Goal: Contribute content: Add original content to the website for others to see

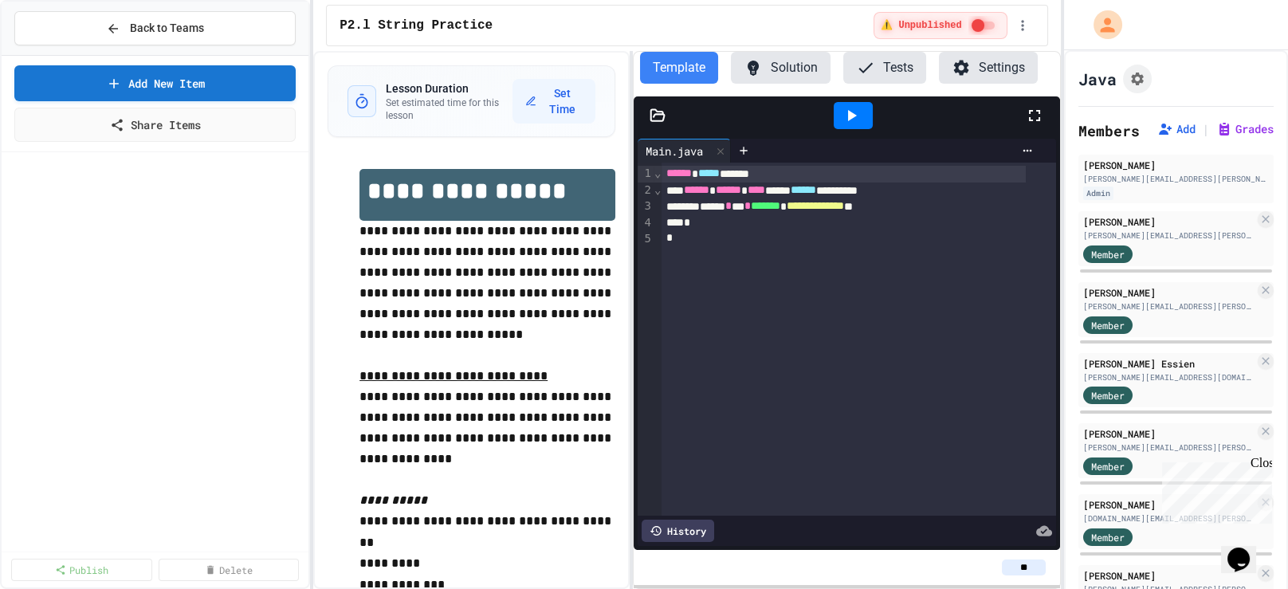
scroll to position [624, 0]
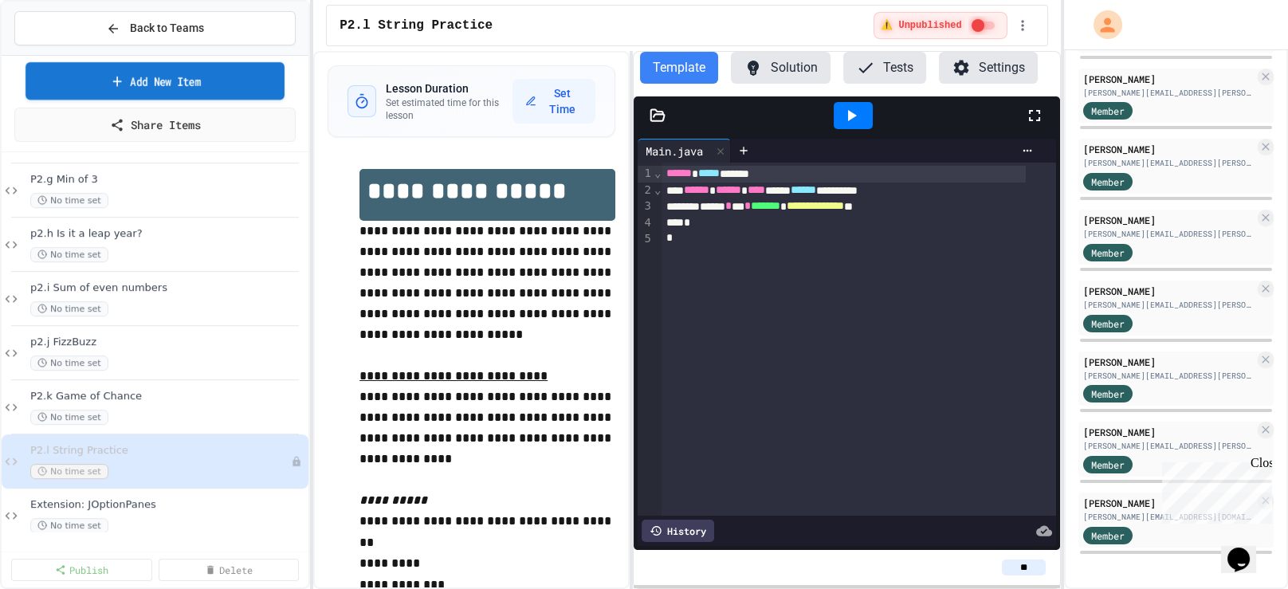
click at [128, 82] on link "Add New Item" at bounding box center [155, 80] width 259 height 37
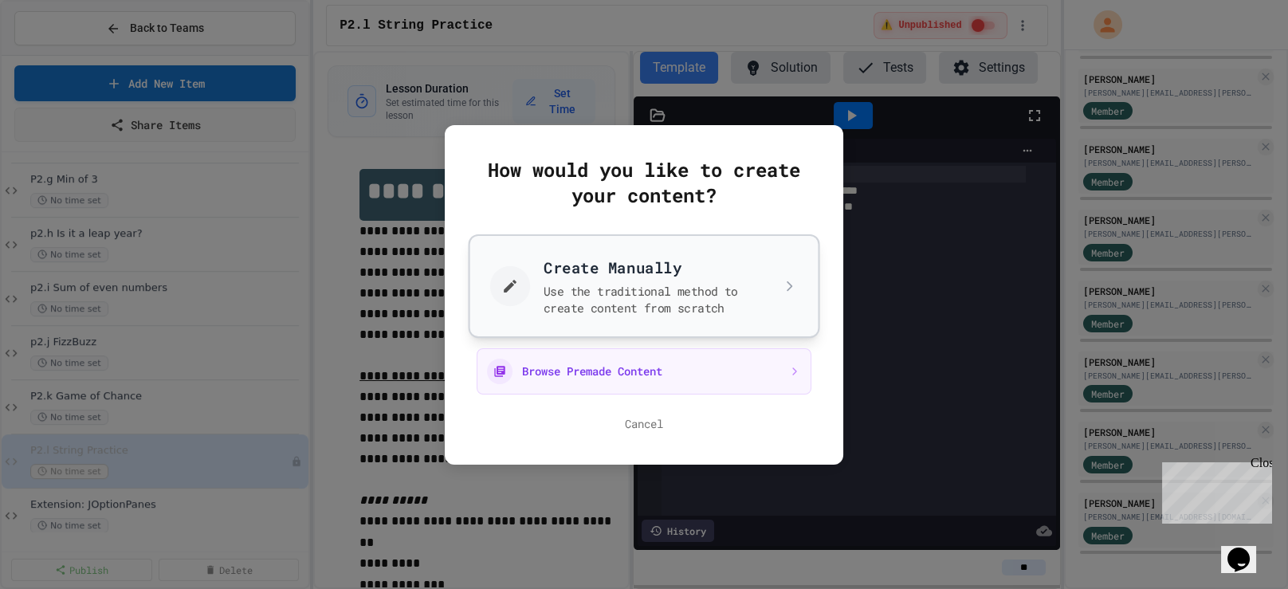
click at [645, 291] on button "Create Manually Use the traditional method to create content from scratch" at bounding box center [644, 286] width 351 height 104
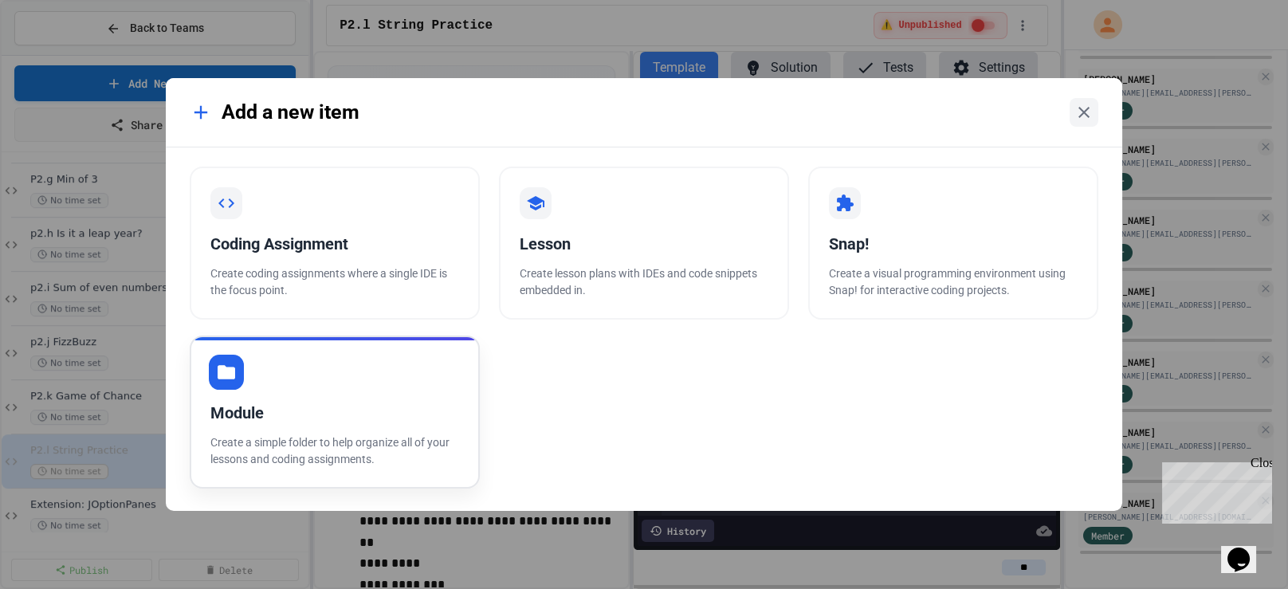
click at [358, 394] on div "Module Create a simple folder to help organize all of your lessons and coding a…" at bounding box center [335, 412] width 290 height 153
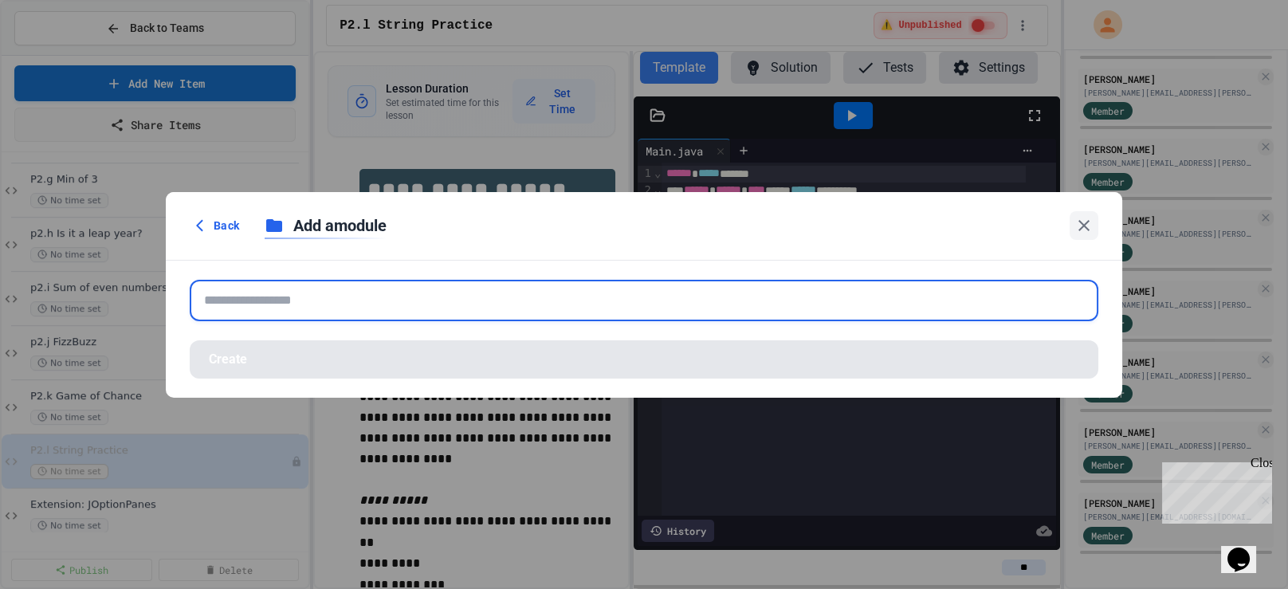
click at [398, 306] on input "text" at bounding box center [644, 300] width 909 height 41
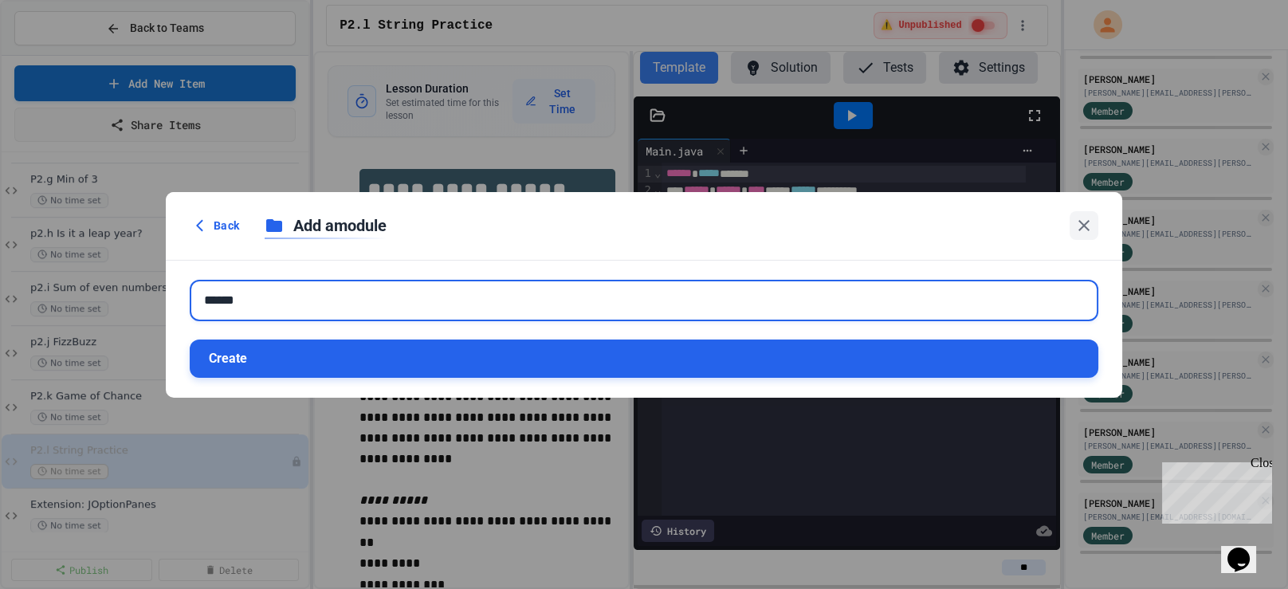
type input "******"
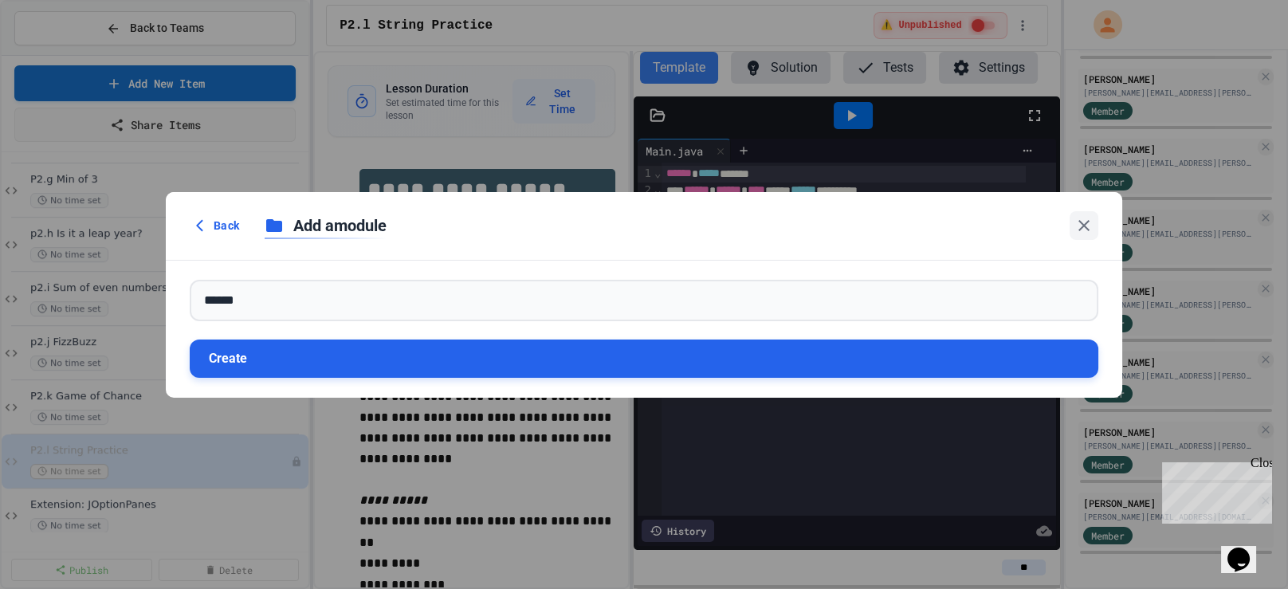
click at [366, 362] on button "Create" at bounding box center [644, 359] width 909 height 38
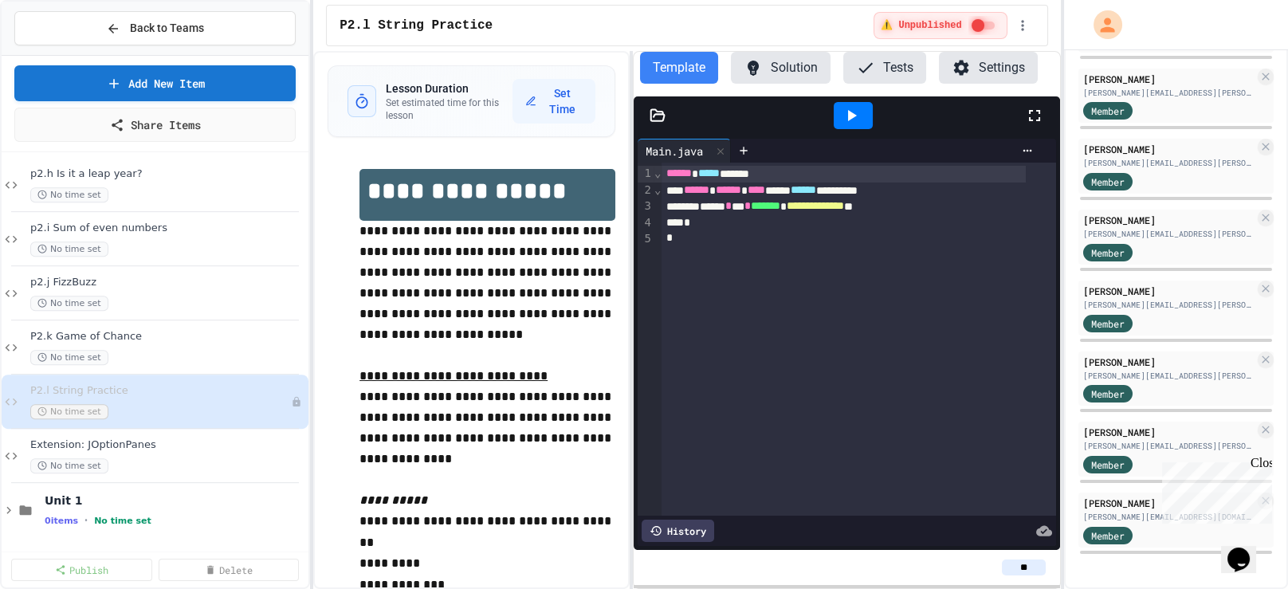
scroll to position [1921, 0]
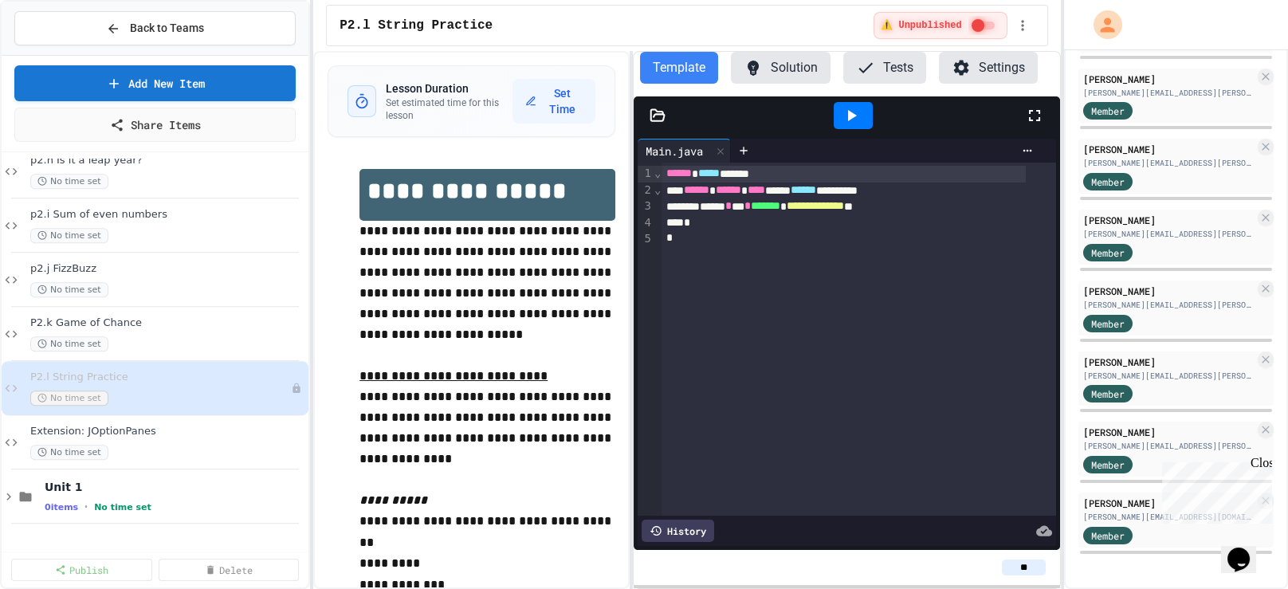
drag, startPoint x: 147, startPoint y: 540, endPoint x: 145, endPoint y: 84, distance: 455.9
click at [145, 84] on link "Add New Item" at bounding box center [154, 83] width 281 height 36
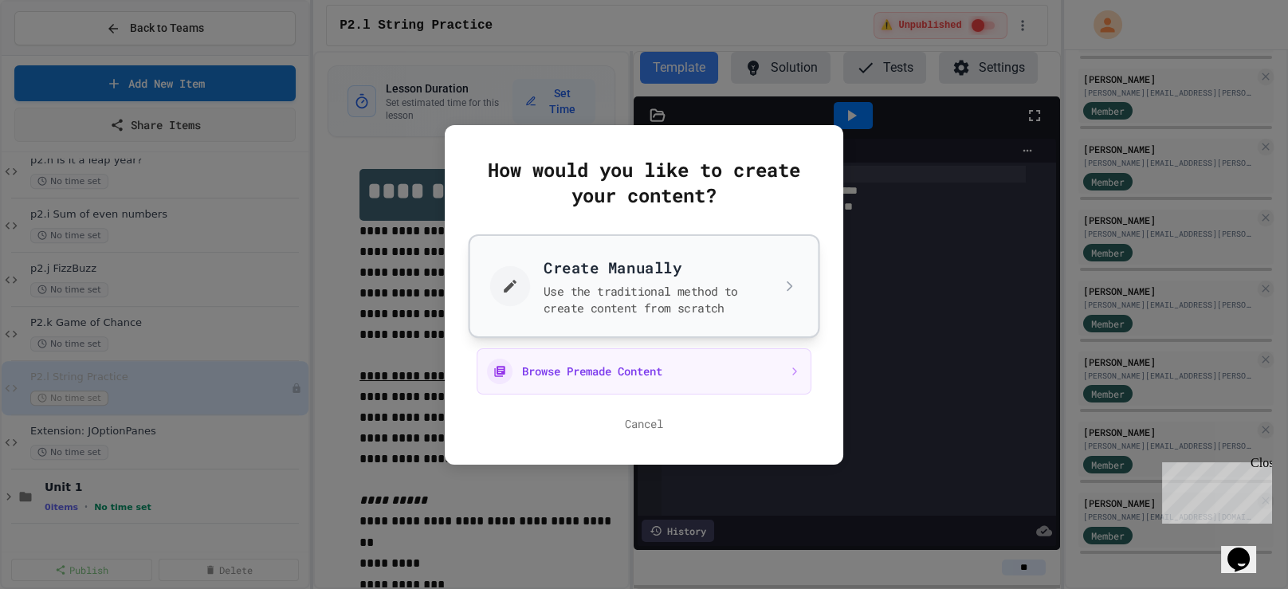
click at [638, 295] on button "Create Manually Use the traditional method to create content from scratch" at bounding box center [644, 286] width 351 height 104
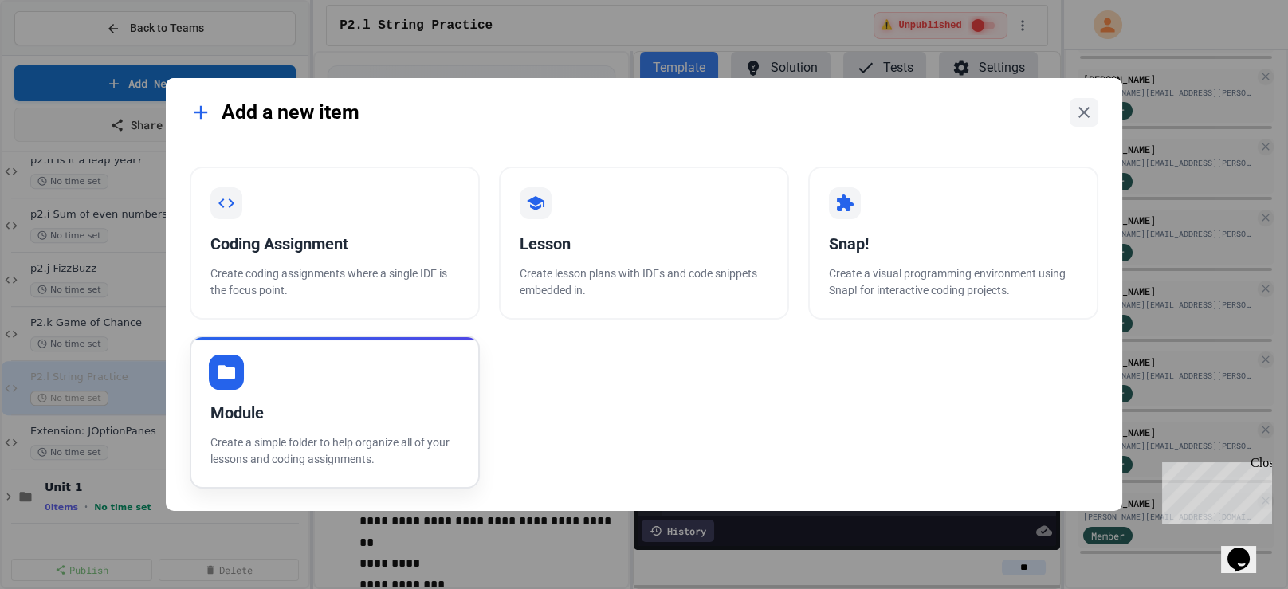
click at [265, 425] on div "Module" at bounding box center [334, 413] width 249 height 24
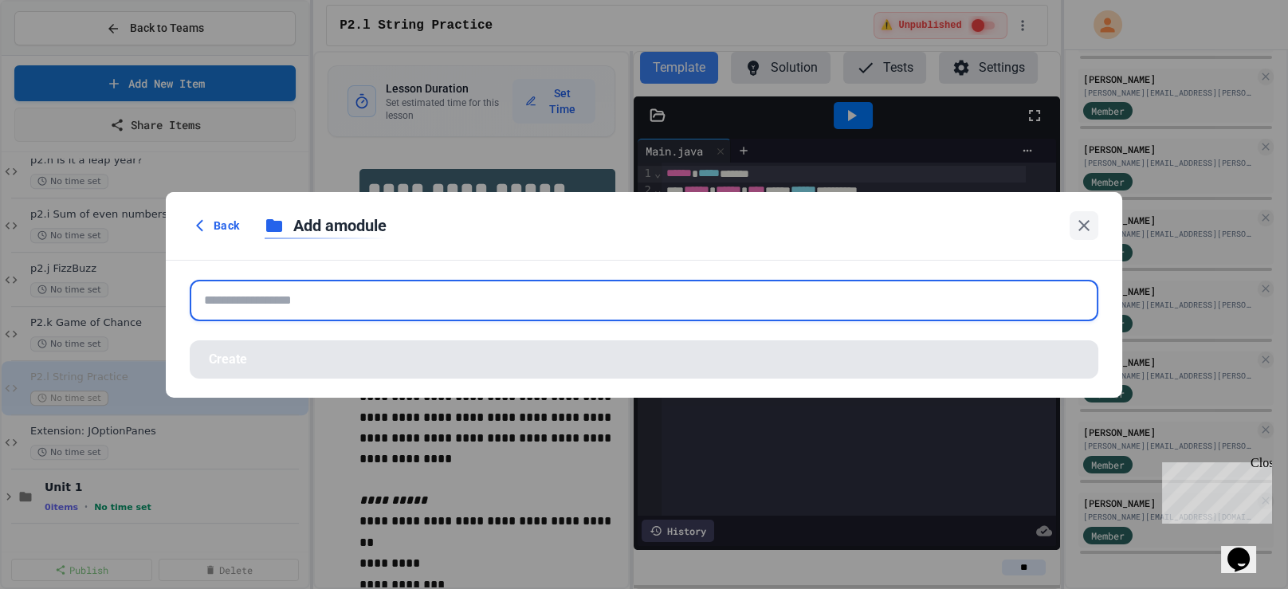
click at [477, 290] on input "text" at bounding box center [644, 300] width 909 height 41
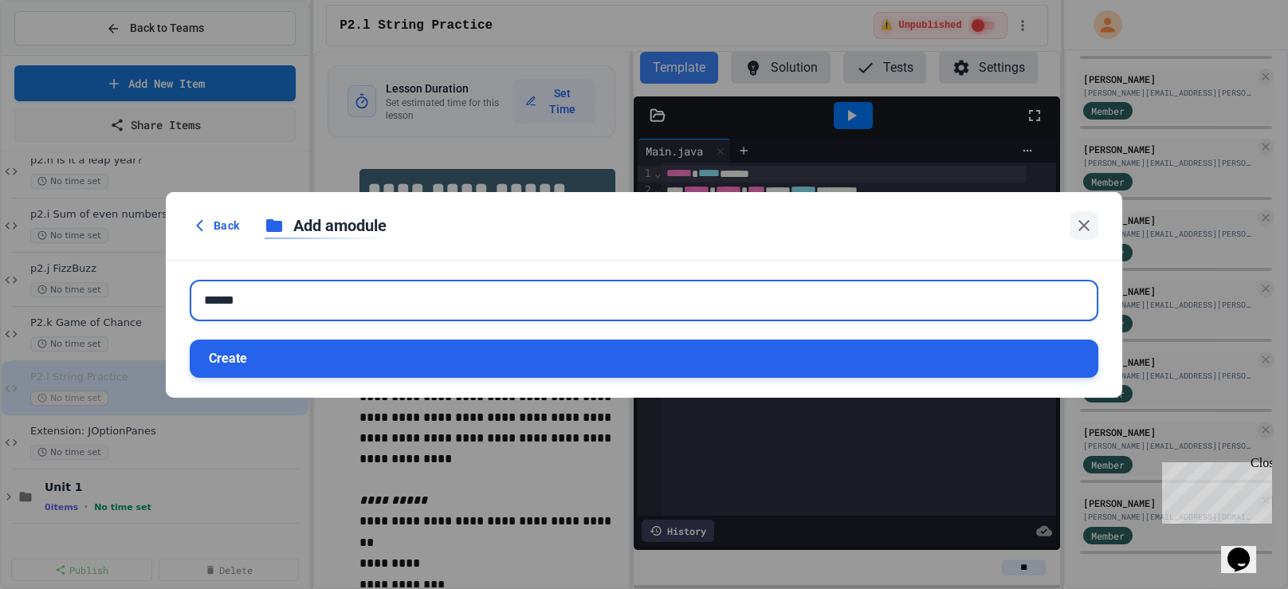
type input "******"
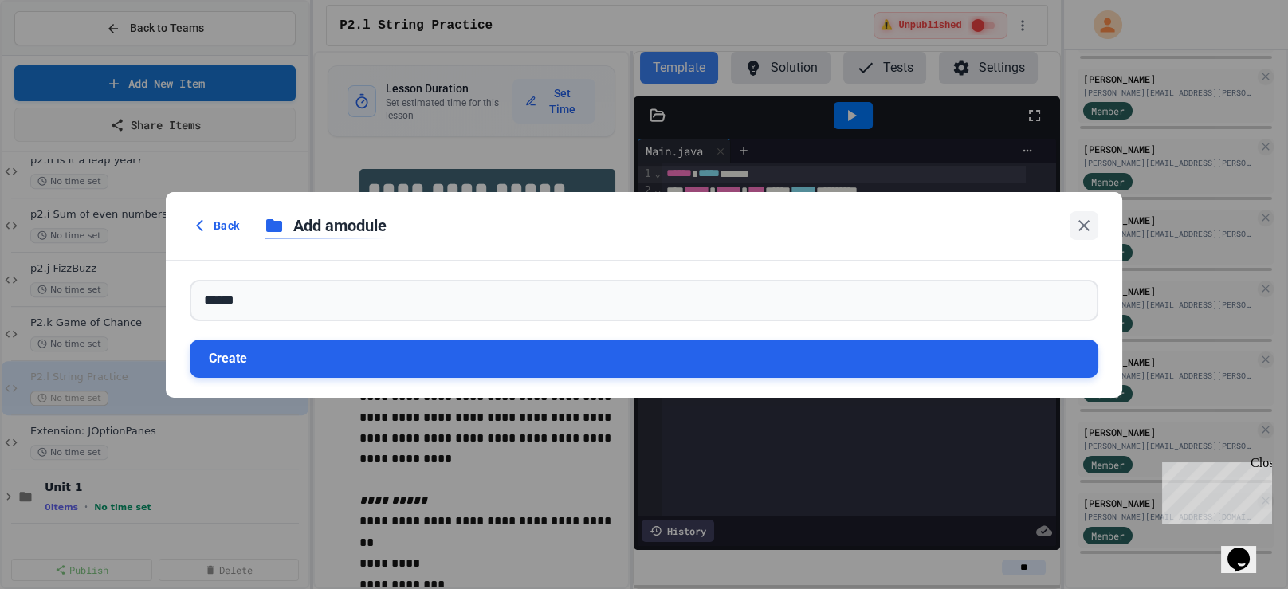
click at [473, 360] on button "Create" at bounding box center [644, 359] width 909 height 38
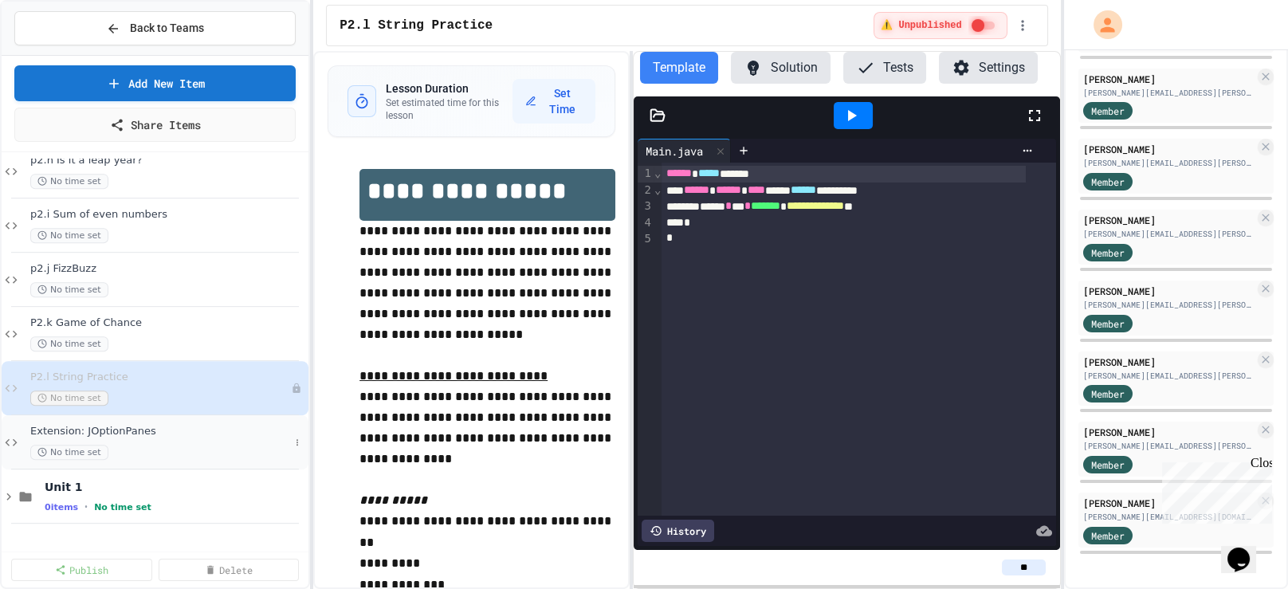
scroll to position [1975, 0]
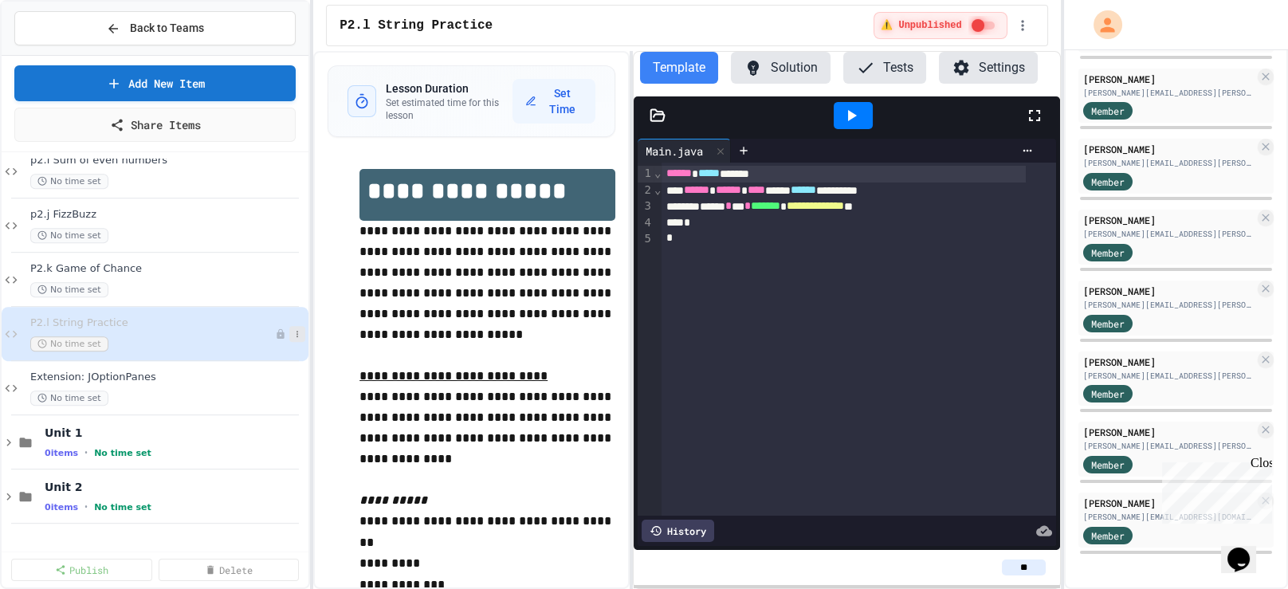
click at [292, 339] on icon at bounding box center [297, 334] width 10 height 10
click at [269, 446] on button "Publish" at bounding box center [249, 434] width 123 height 29
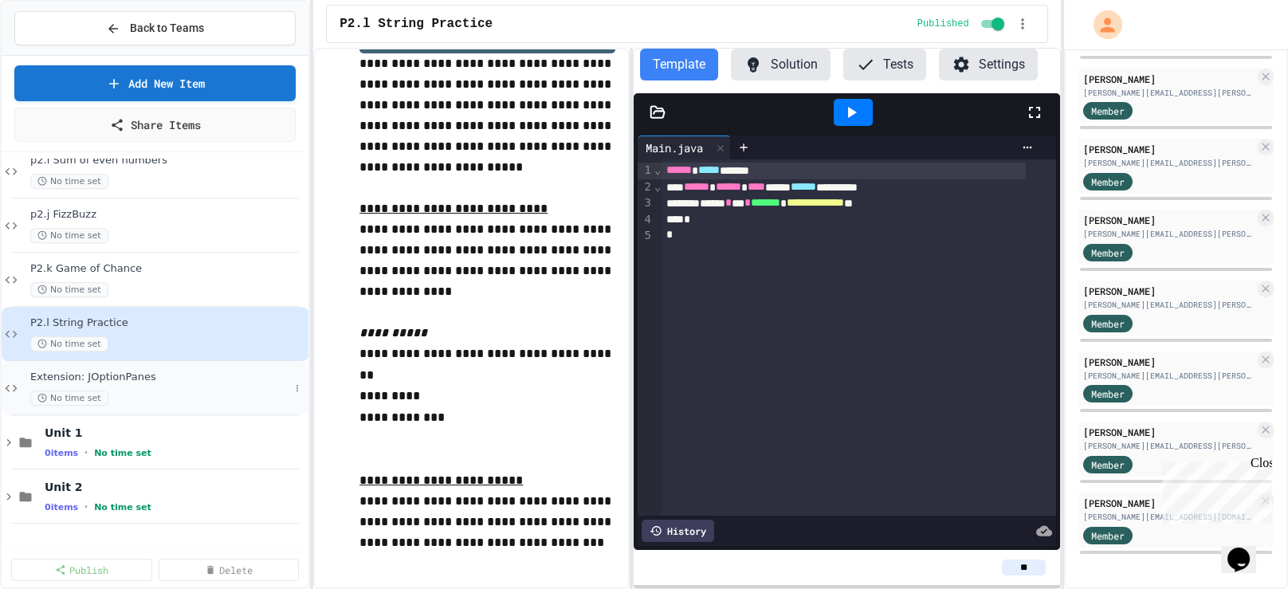
scroll to position [88, 0]
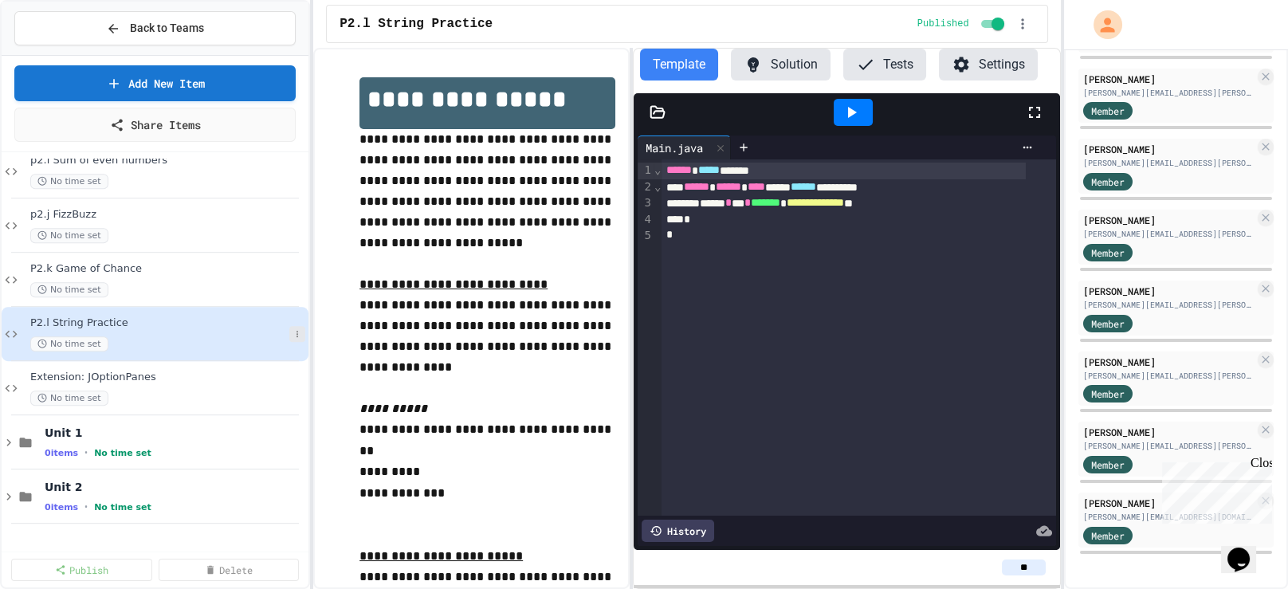
click at [292, 339] on icon at bounding box center [297, 334] width 10 height 10
click at [261, 449] on button "Unpublish" at bounding box center [249, 434] width 123 height 29
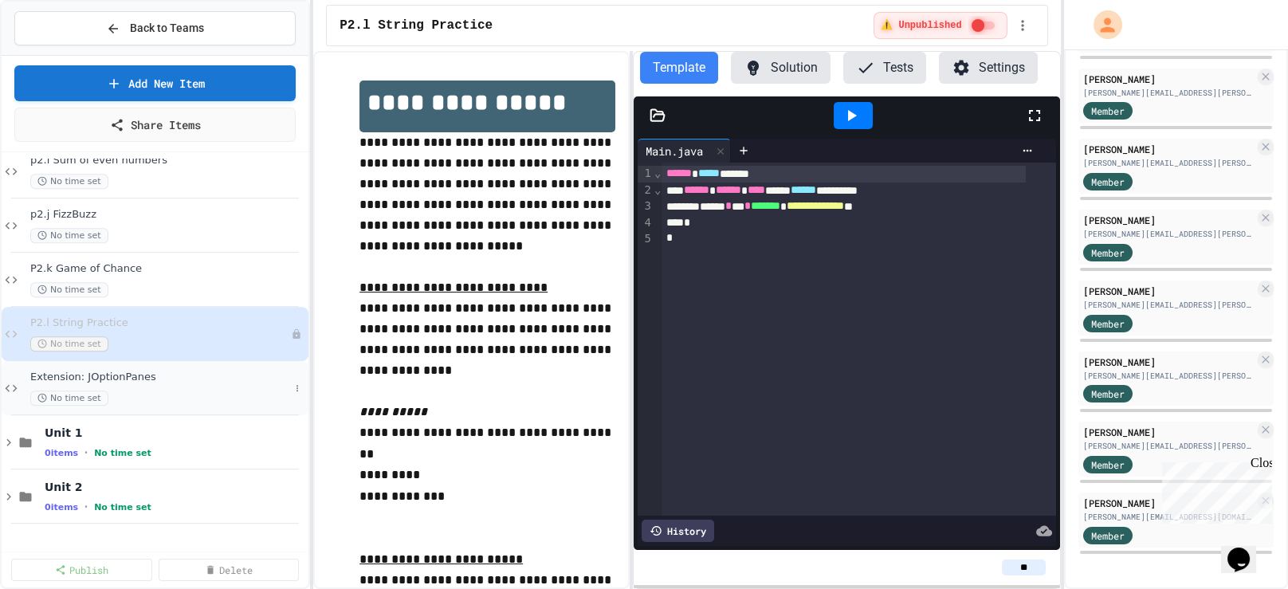
click at [135, 384] on span "Extension: JOptionPanes" at bounding box center [159, 378] width 259 height 14
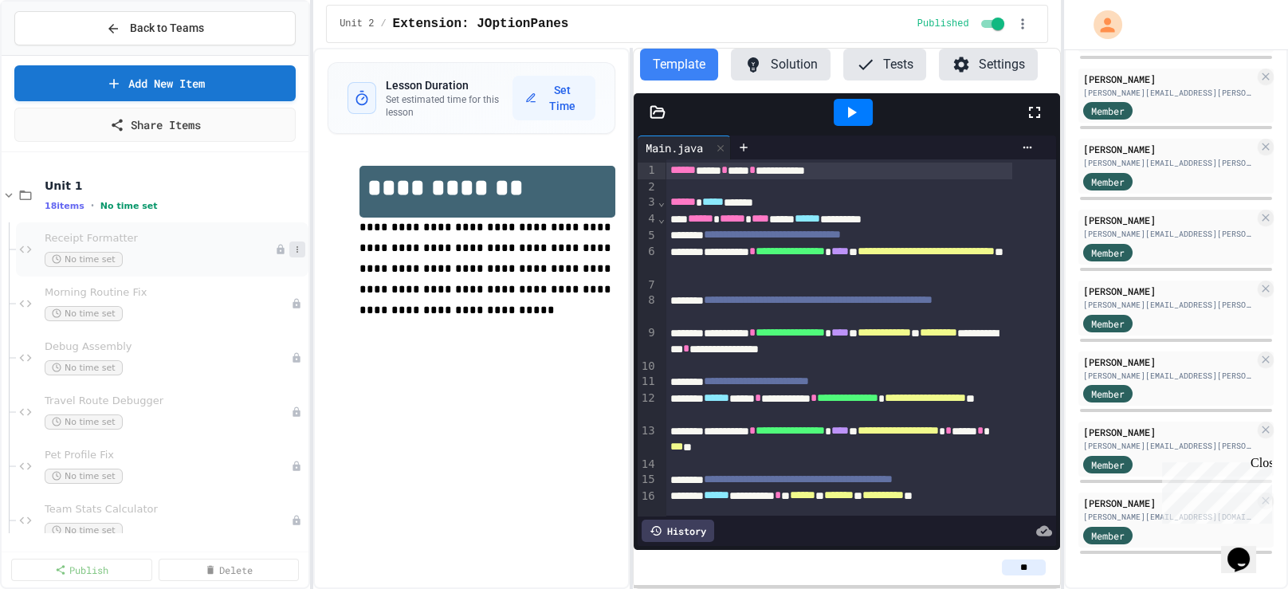
click at [296, 253] on icon at bounding box center [297, 249] width 2 height 6
click at [248, 361] on button "Publish" at bounding box center [249, 350] width 123 height 29
click at [292, 308] on icon at bounding box center [297, 304] width 10 height 10
click at [244, 419] on button "Publish" at bounding box center [249, 405] width 123 height 29
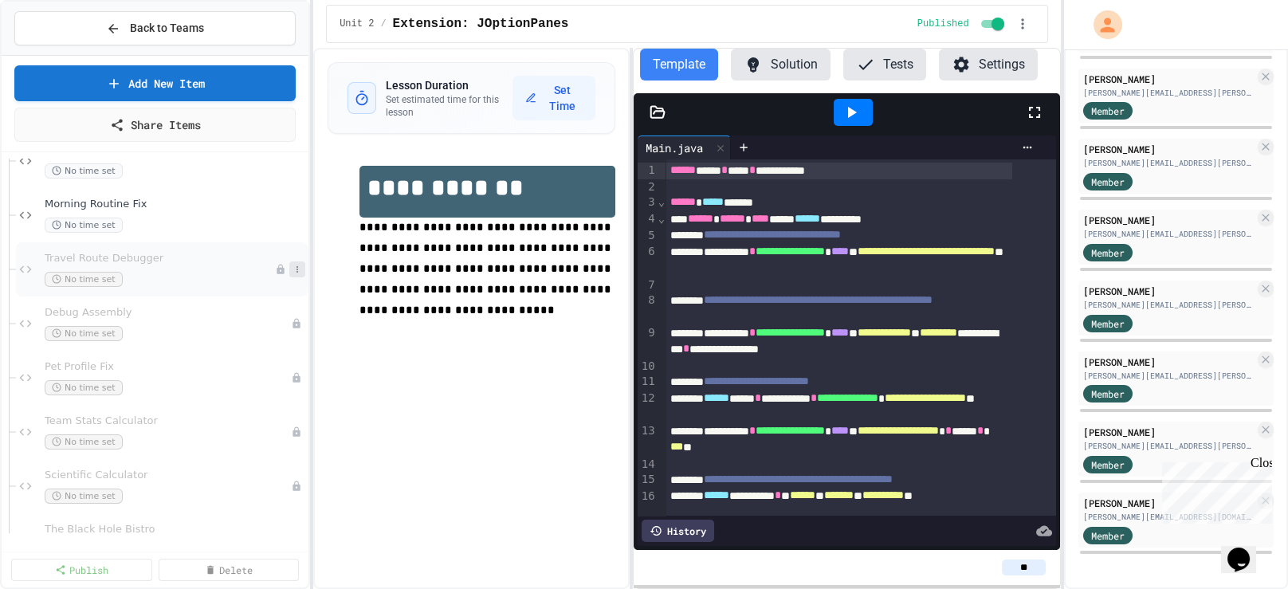
click at [292, 274] on icon at bounding box center [297, 270] width 10 height 10
click at [263, 385] on button "Publish" at bounding box center [249, 370] width 123 height 29
click at [289, 332] on button at bounding box center [297, 324] width 16 height 16
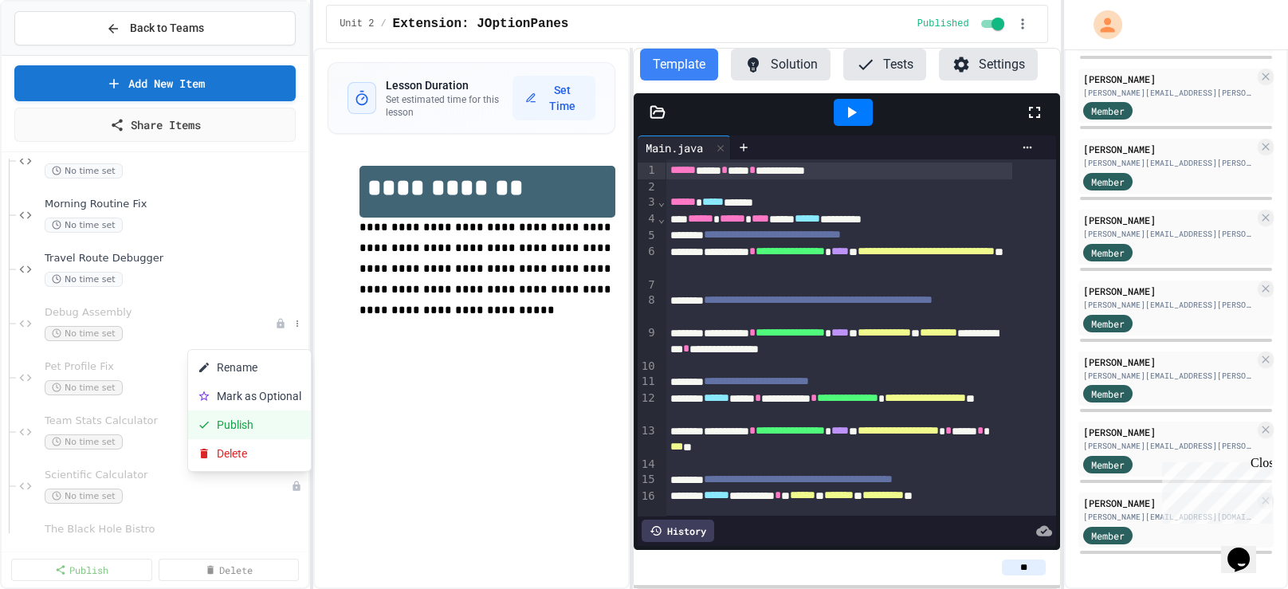
click at [273, 438] on button "Publish" at bounding box center [249, 424] width 123 height 29
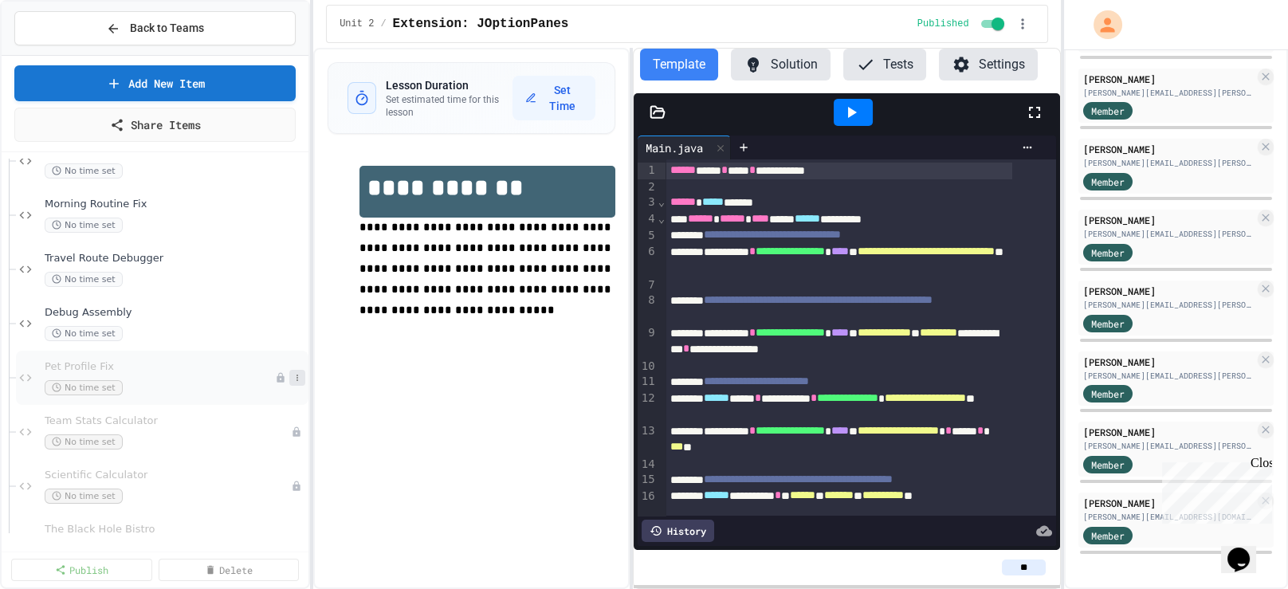
click at [292, 383] on icon at bounding box center [297, 378] width 10 height 10
click at [250, 493] on button "Publish" at bounding box center [249, 479] width 123 height 29
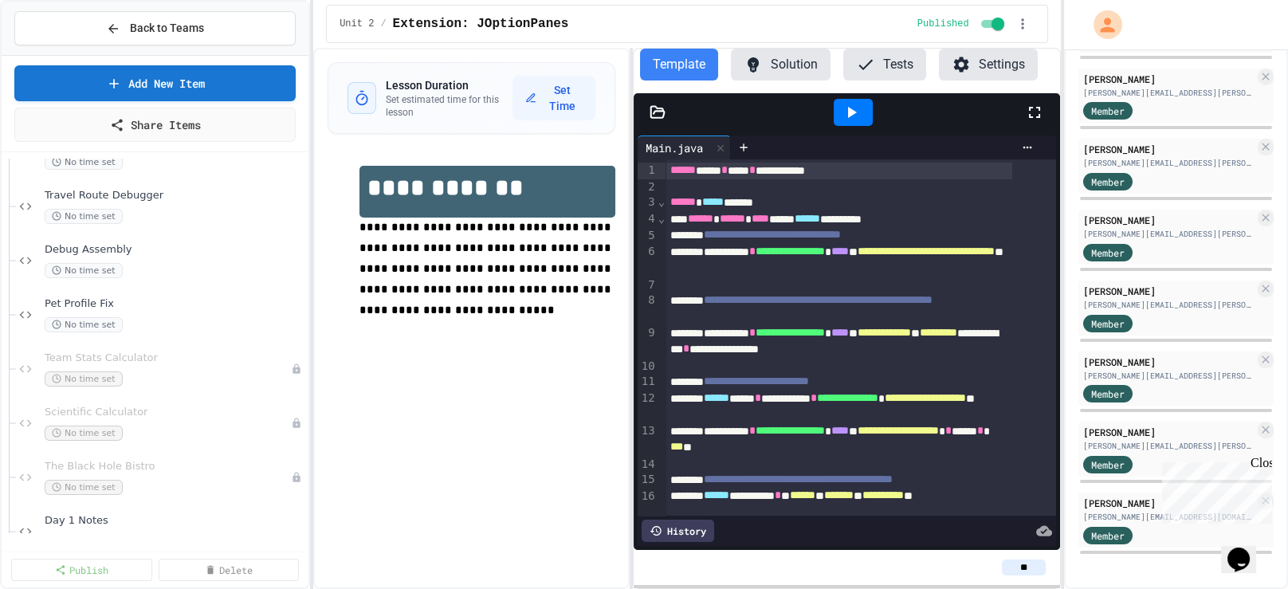
scroll to position [177, 0]
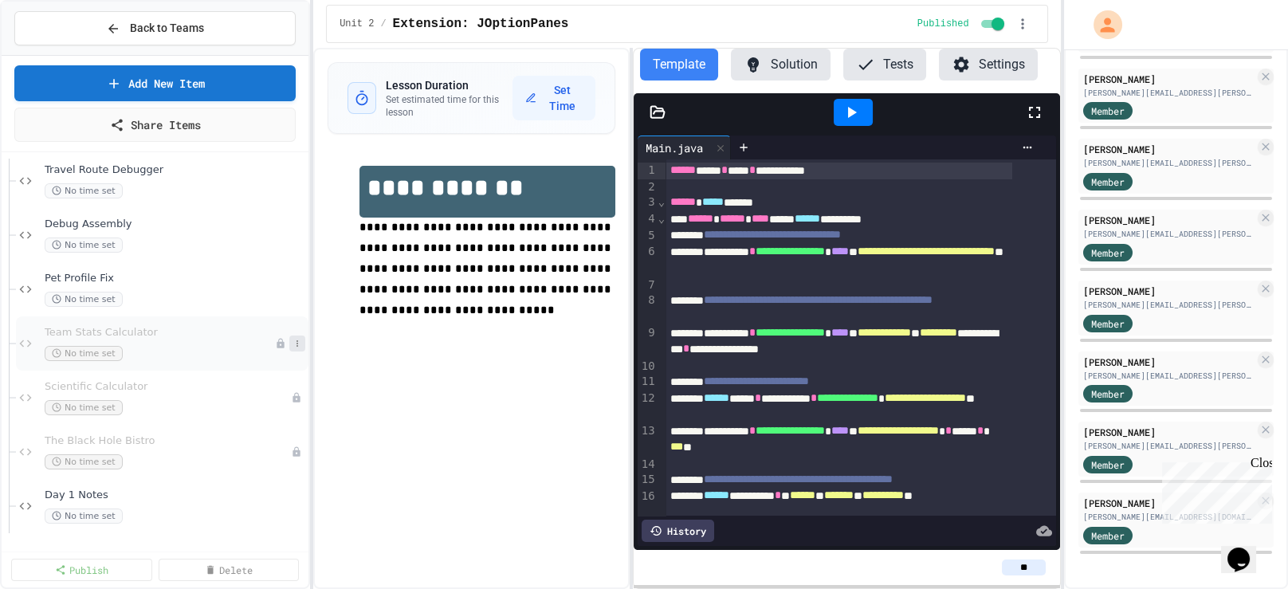
click at [289, 351] on button at bounding box center [297, 344] width 16 height 16
click at [253, 459] on button "Publish" at bounding box center [249, 444] width 123 height 29
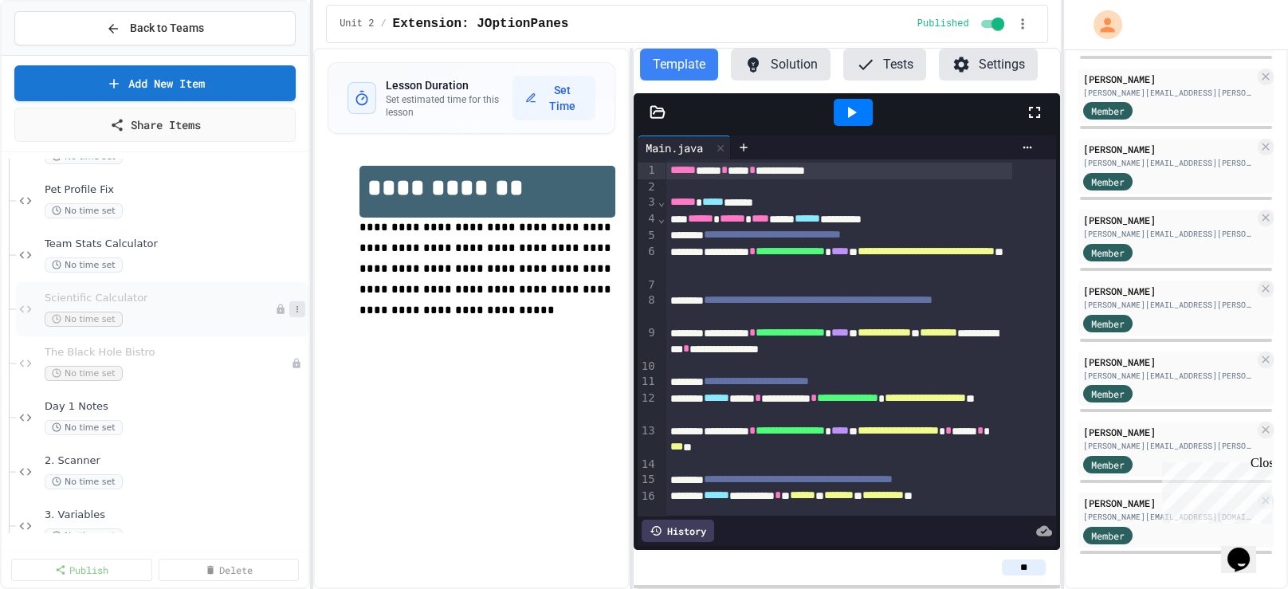
click at [289, 317] on button at bounding box center [297, 309] width 16 height 16
click at [263, 425] on button "Publish" at bounding box center [249, 410] width 123 height 29
click at [292, 368] on icon at bounding box center [297, 364] width 10 height 10
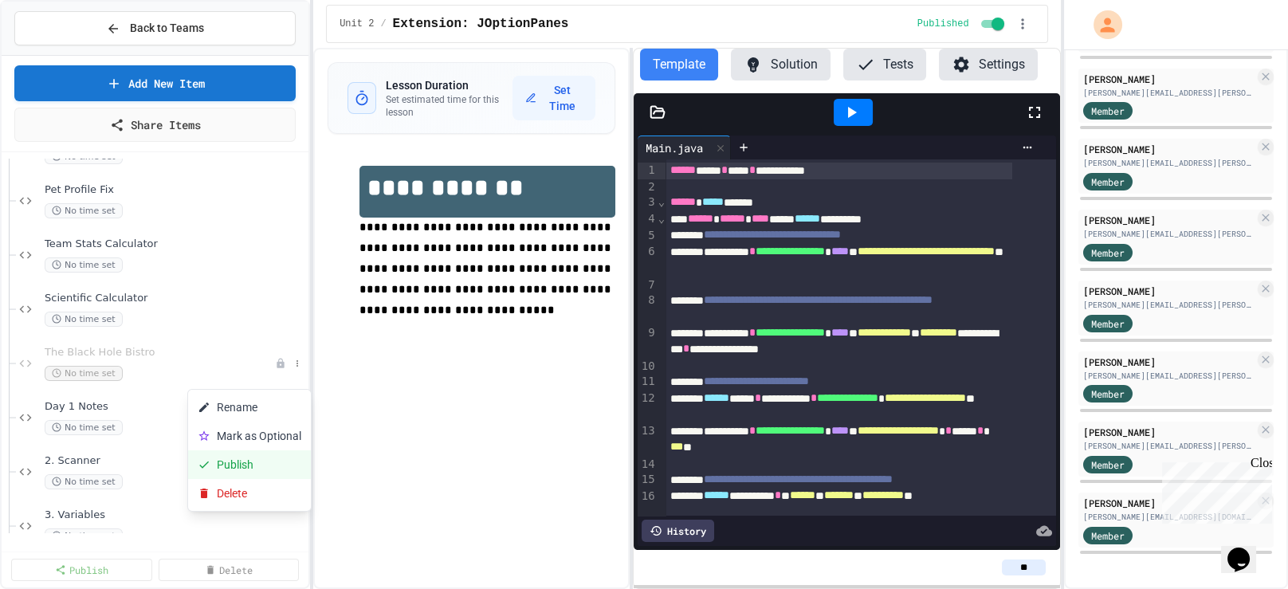
click at [261, 476] on button "Publish" at bounding box center [249, 464] width 123 height 29
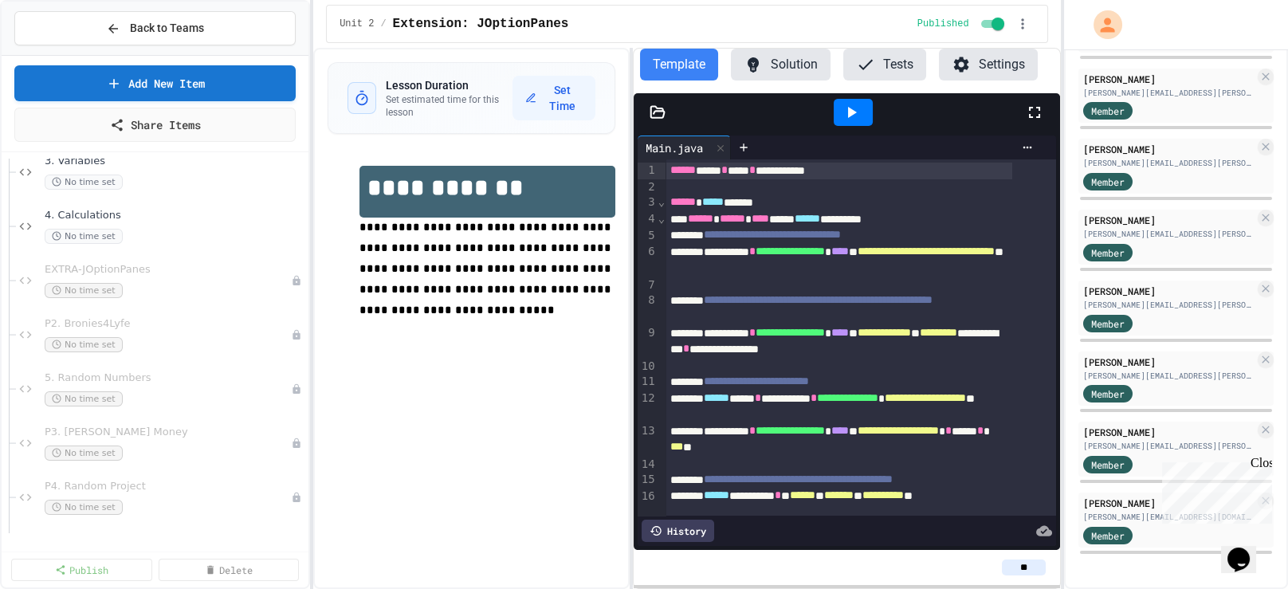
scroll to position [619, 0]
click at [292, 285] on icon at bounding box center [297, 281] width 10 height 10
click at [253, 395] on button "Publish" at bounding box center [249, 381] width 123 height 29
click at [292, 340] on icon at bounding box center [297, 335] width 10 height 10
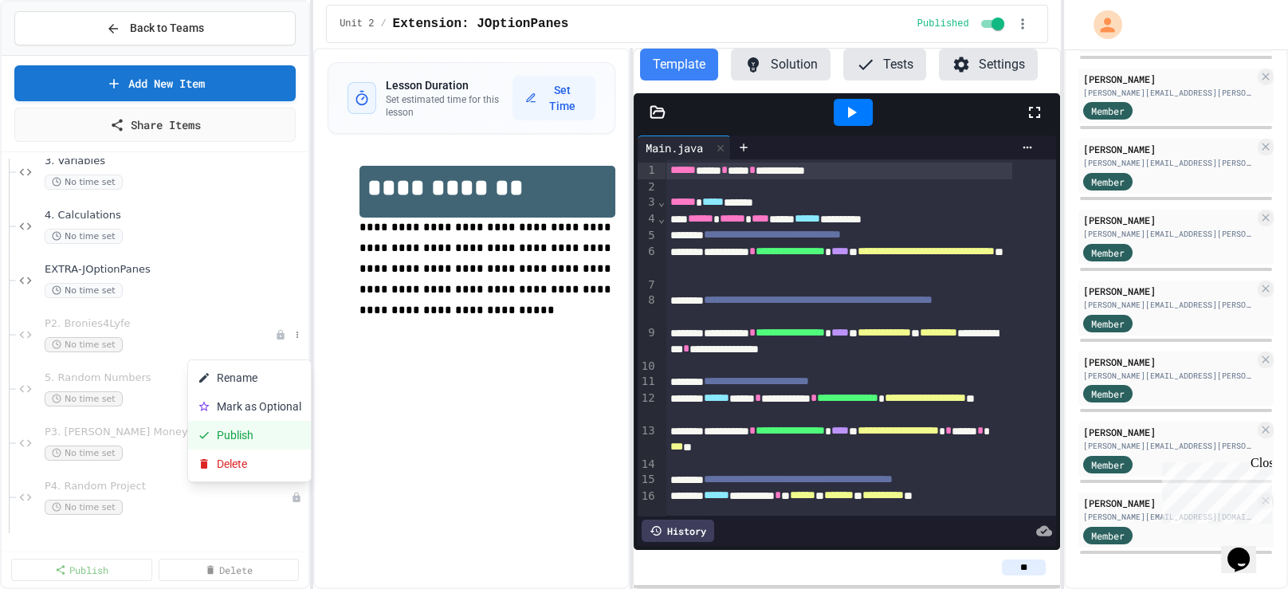
click at [258, 449] on button "Publish" at bounding box center [249, 435] width 123 height 29
click at [296, 392] on icon at bounding box center [297, 389] width 2 height 6
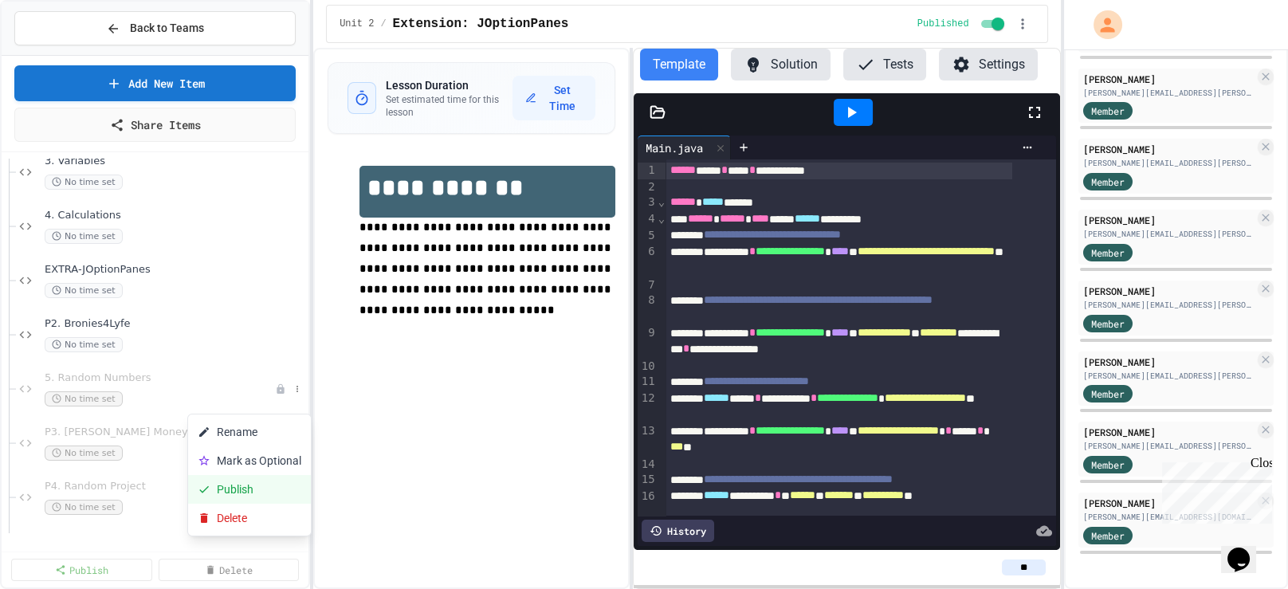
click at [269, 504] on button "Publish" at bounding box center [249, 489] width 123 height 29
click at [292, 448] on icon at bounding box center [297, 443] width 10 height 10
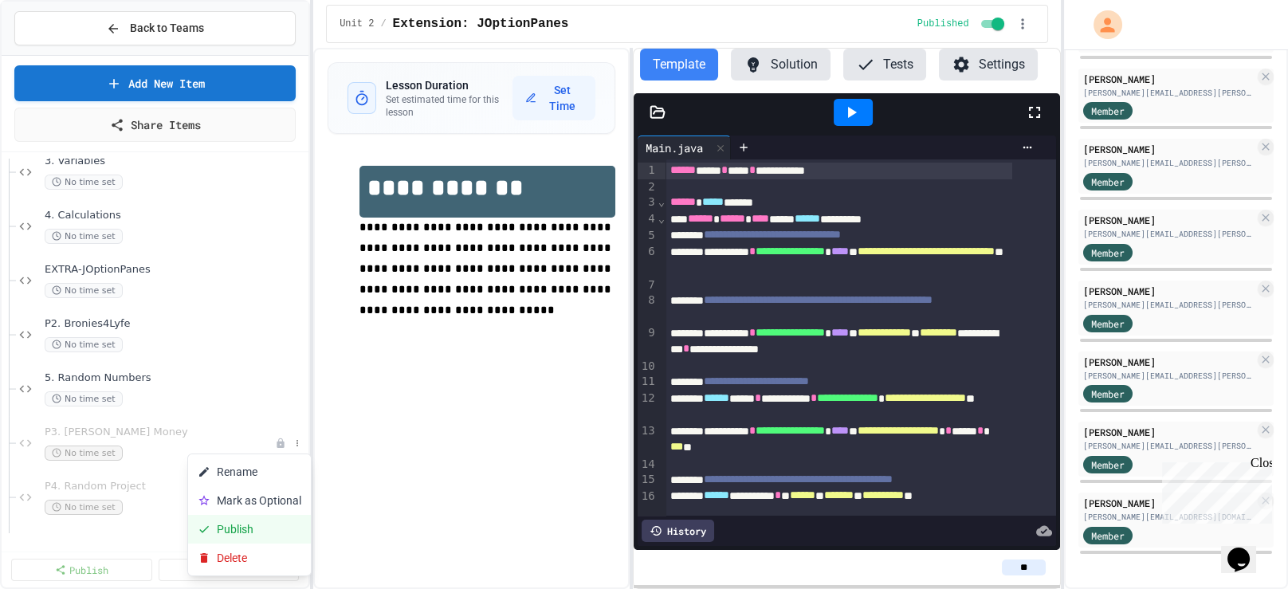
click at [261, 544] on button "Publish" at bounding box center [249, 529] width 123 height 29
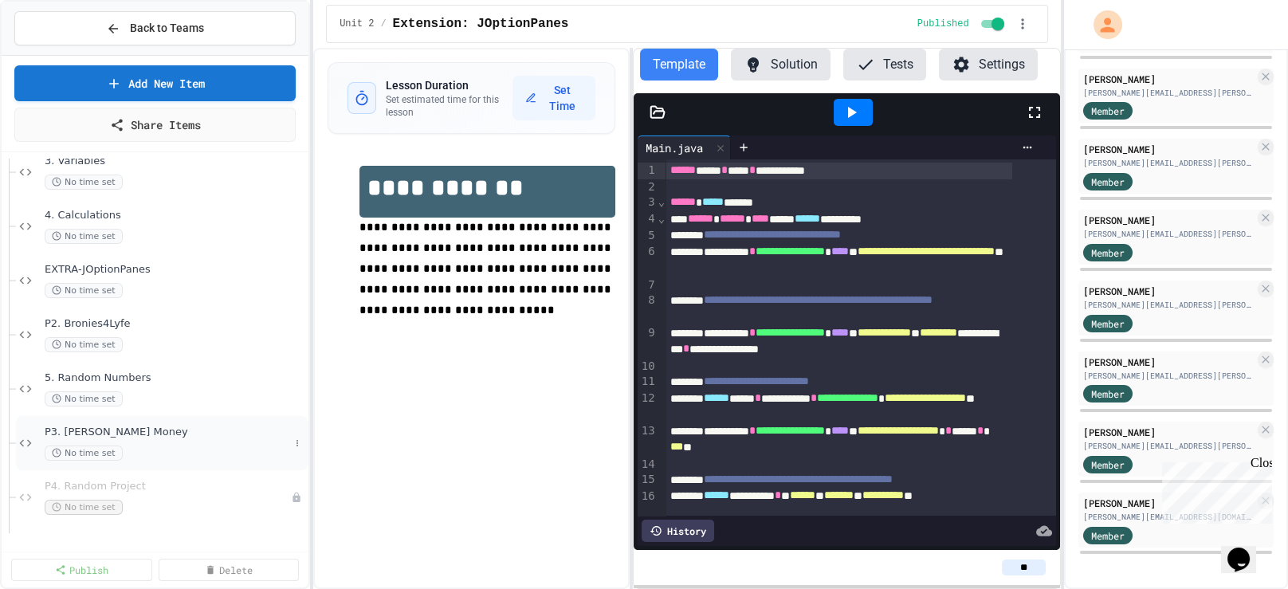
scroll to position [796, 0]
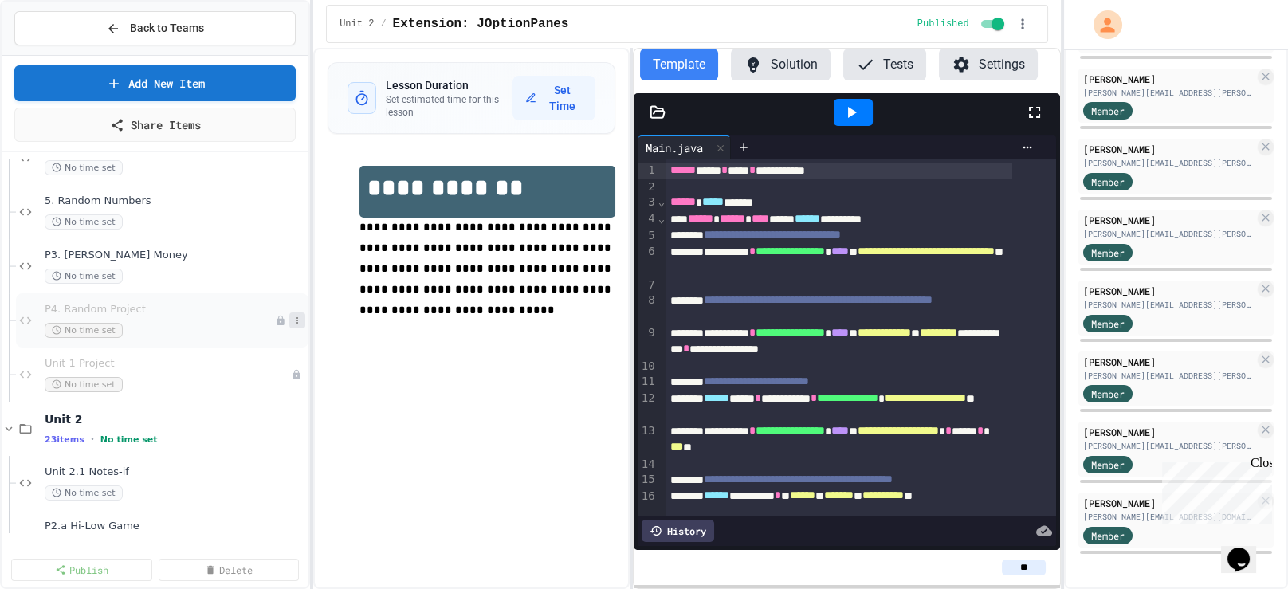
click at [289, 328] on button at bounding box center [297, 320] width 16 height 16
click at [259, 435] on button "Publish" at bounding box center [249, 420] width 123 height 29
click at [292, 379] on icon at bounding box center [297, 375] width 10 height 10
click at [250, 489] on button "Publish" at bounding box center [249, 475] width 123 height 29
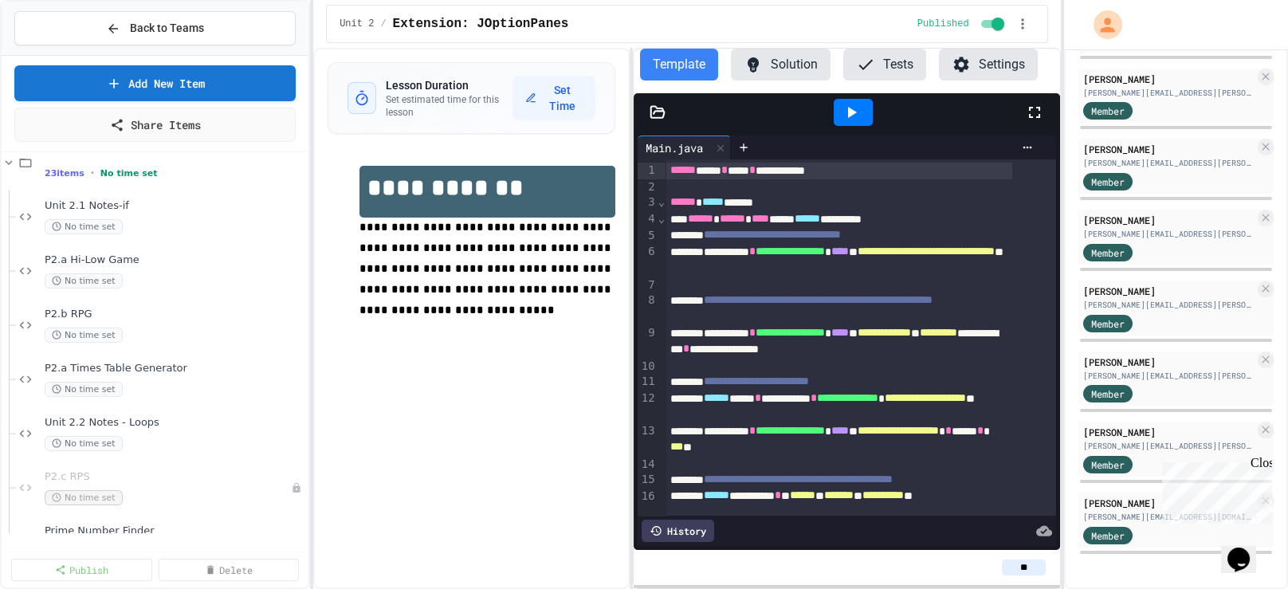
scroll to position [1239, 0]
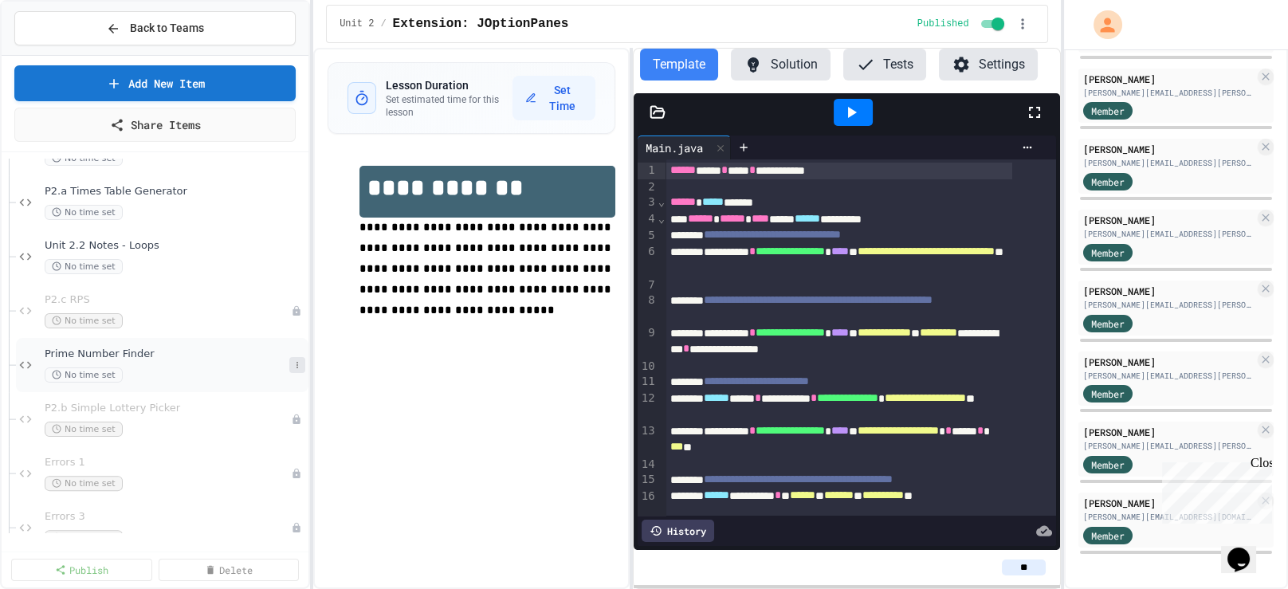
click at [289, 373] on button at bounding box center [297, 365] width 16 height 16
click at [213, 304] on div at bounding box center [644, 294] width 1288 height 589
click at [289, 319] on button at bounding box center [297, 311] width 16 height 16
click at [269, 426] on button "Publish" at bounding box center [249, 411] width 123 height 29
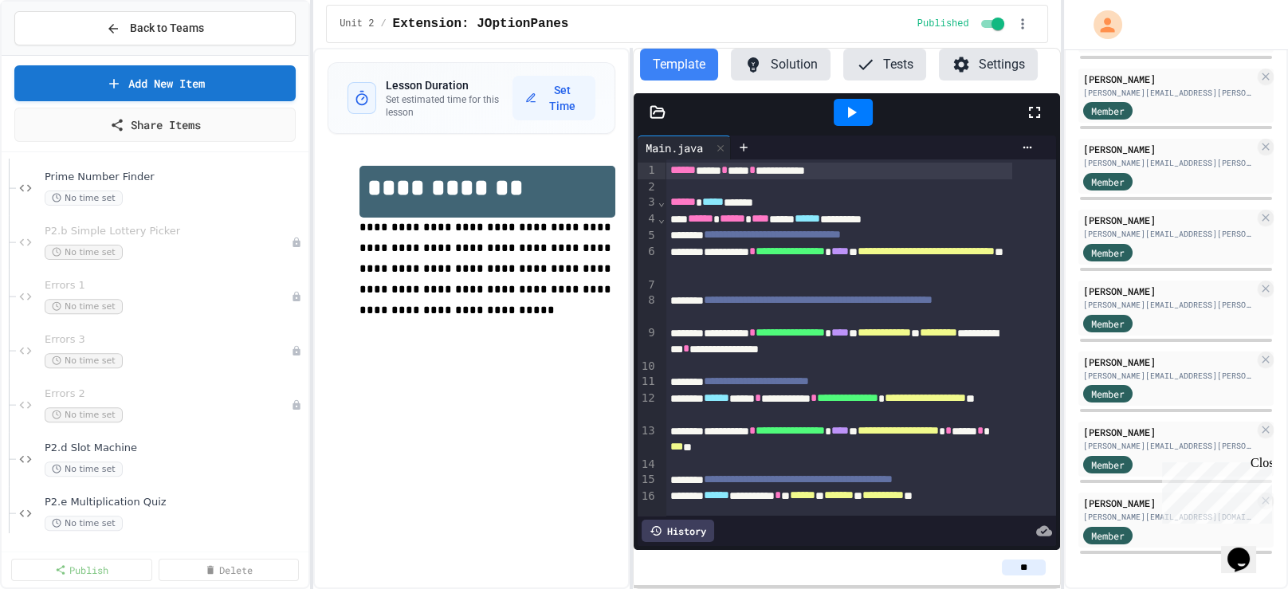
scroll to position [1416, 0]
click at [292, 247] on icon at bounding box center [297, 242] width 10 height 10
click at [268, 357] on button "Publish" at bounding box center [249, 342] width 123 height 29
click at [292, 301] on icon at bounding box center [297, 297] width 10 height 10
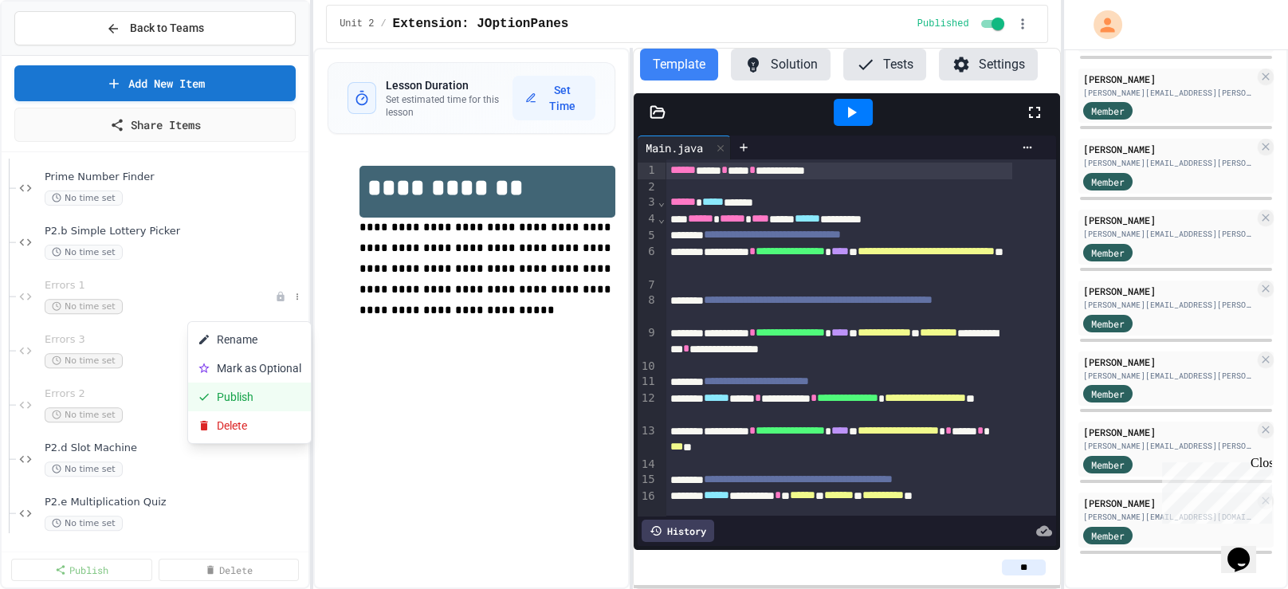
click at [261, 411] on button "Publish" at bounding box center [249, 397] width 123 height 29
click at [289, 359] on button at bounding box center [297, 351] width 16 height 16
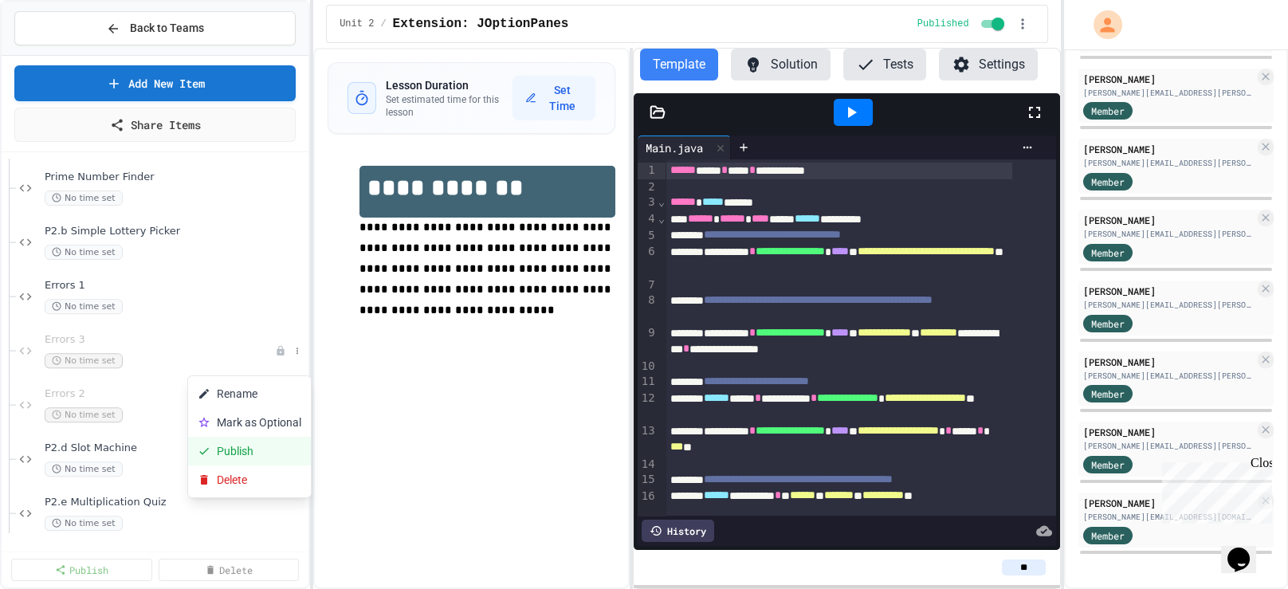
click at [261, 464] on button "Publish" at bounding box center [249, 451] width 123 height 29
click at [292, 410] on icon at bounding box center [297, 405] width 10 height 10
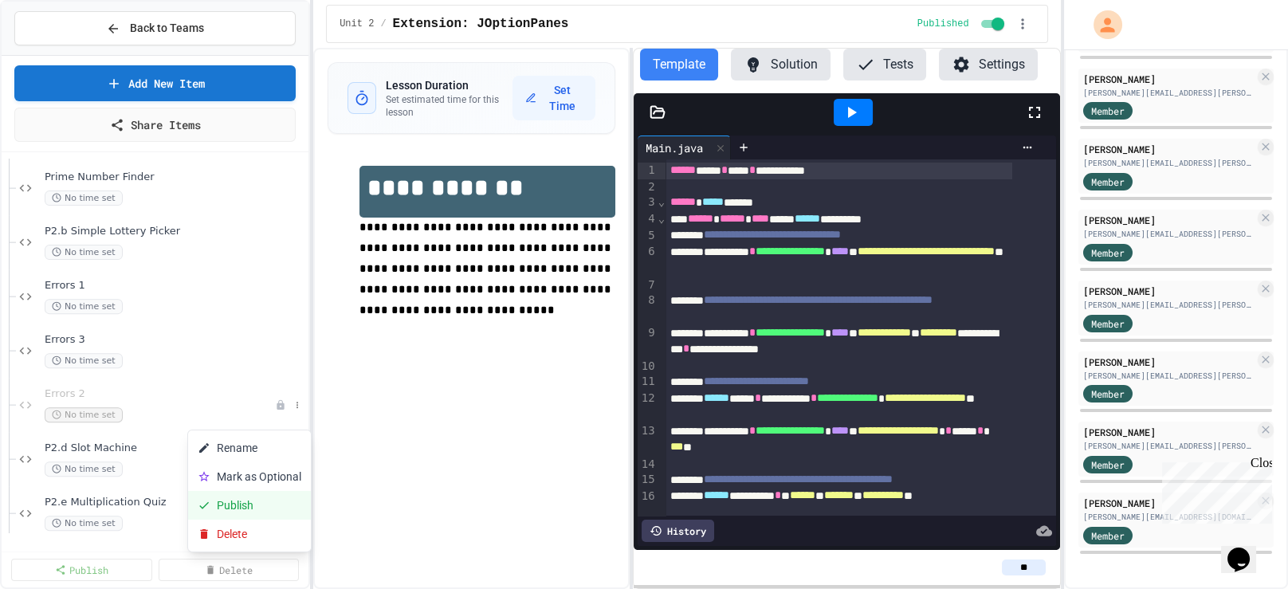
click at [241, 520] on button "Publish" at bounding box center [249, 505] width 123 height 29
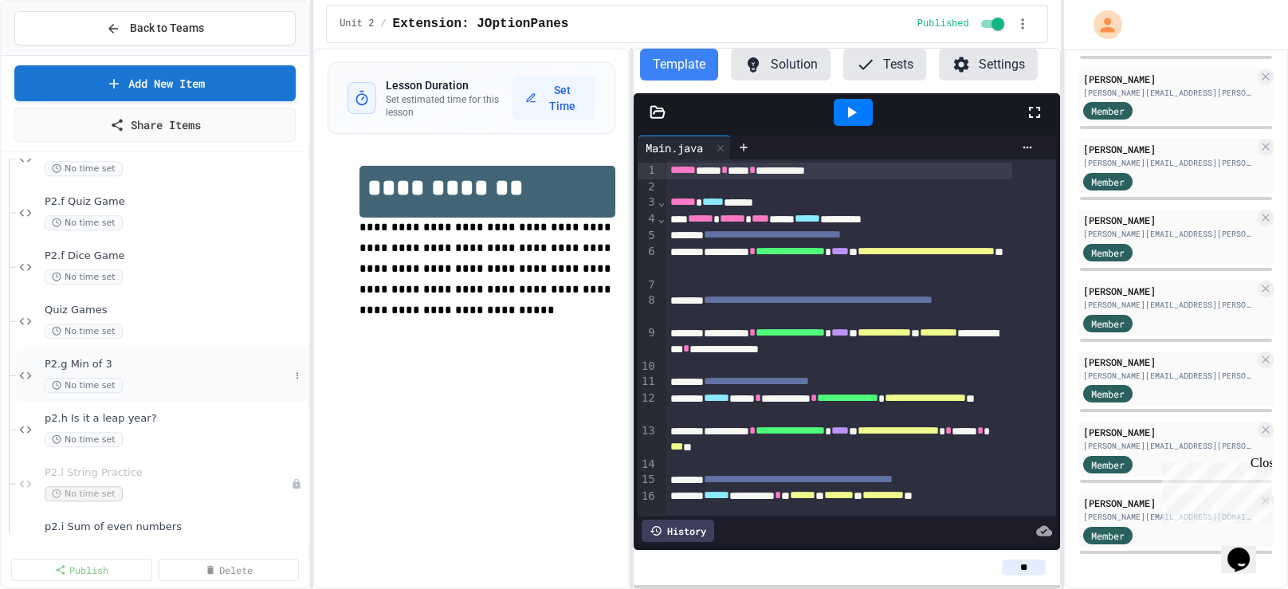
scroll to position [1975, 0]
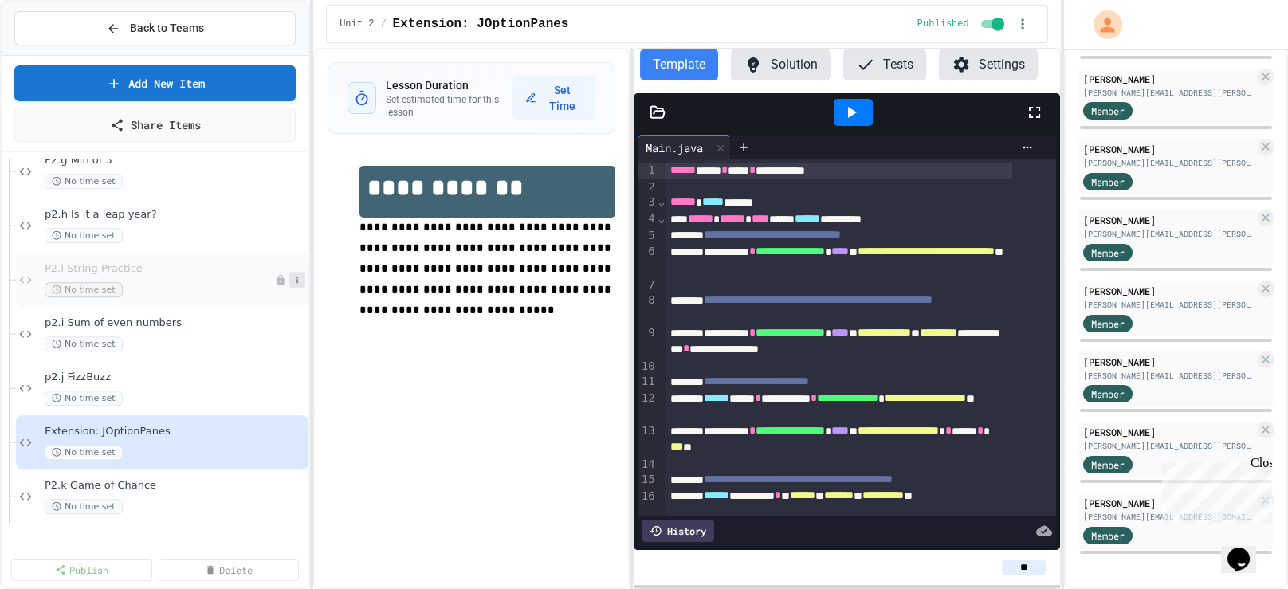
click at [292, 285] on icon at bounding box center [297, 280] width 10 height 10
click at [198, 526] on div at bounding box center [644, 294] width 1288 height 589
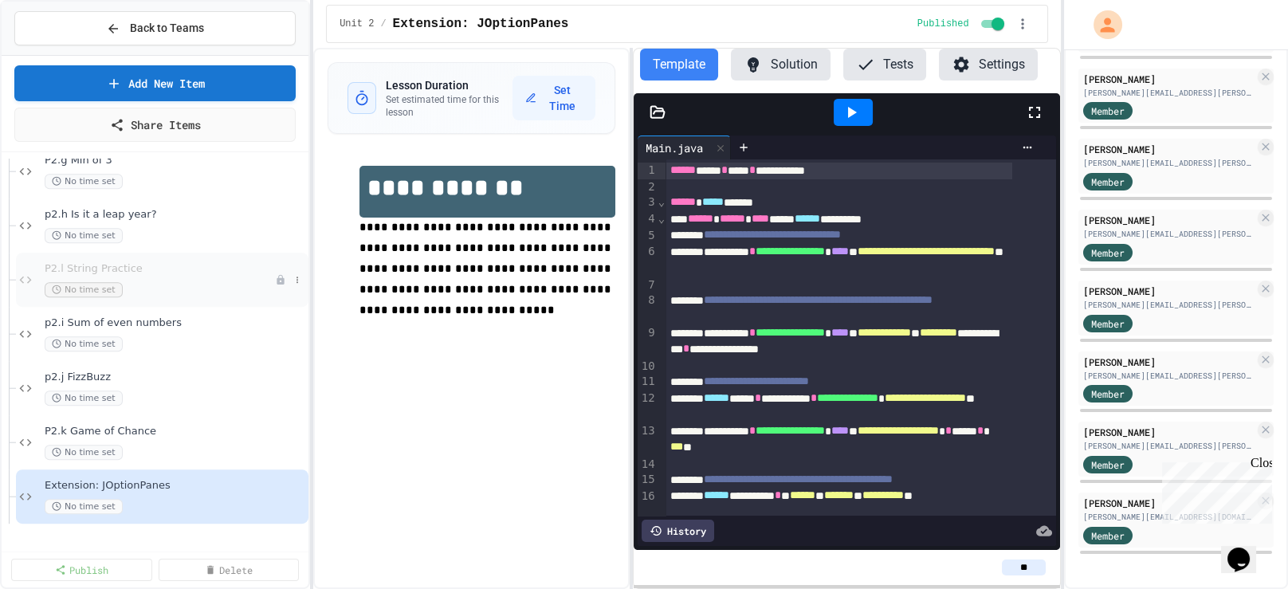
click at [171, 293] on div "P2.l String Practice No time set" at bounding box center [160, 279] width 230 height 35
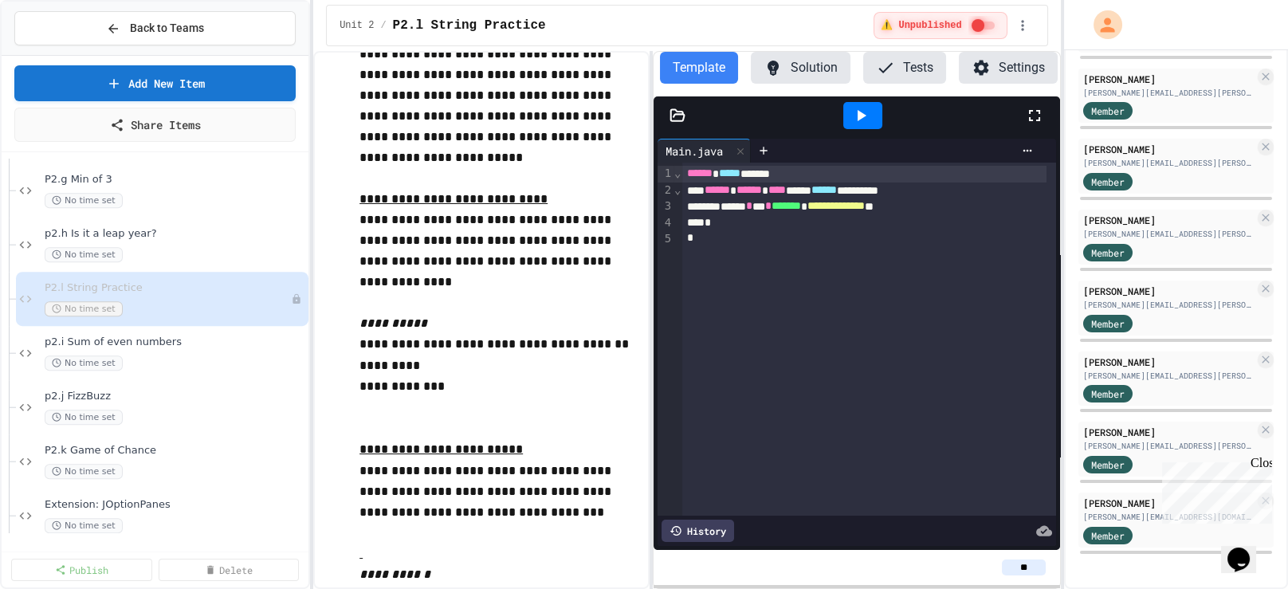
scroll to position [129, 0]
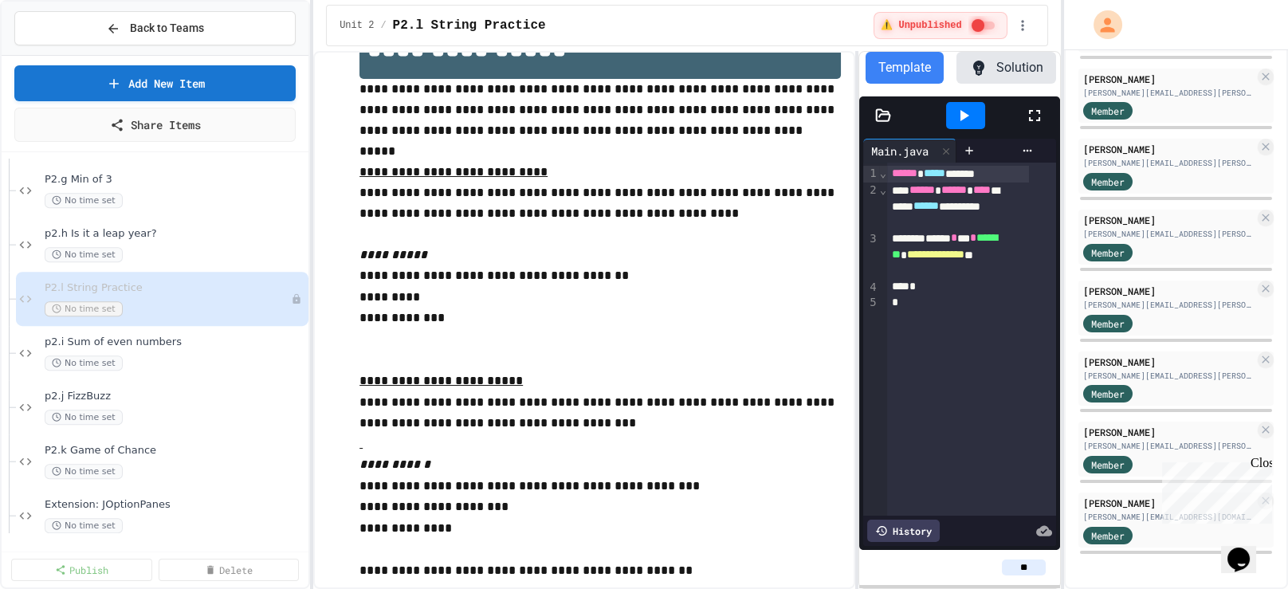
click at [857, 329] on div "**********" at bounding box center [686, 320] width 747 height 538
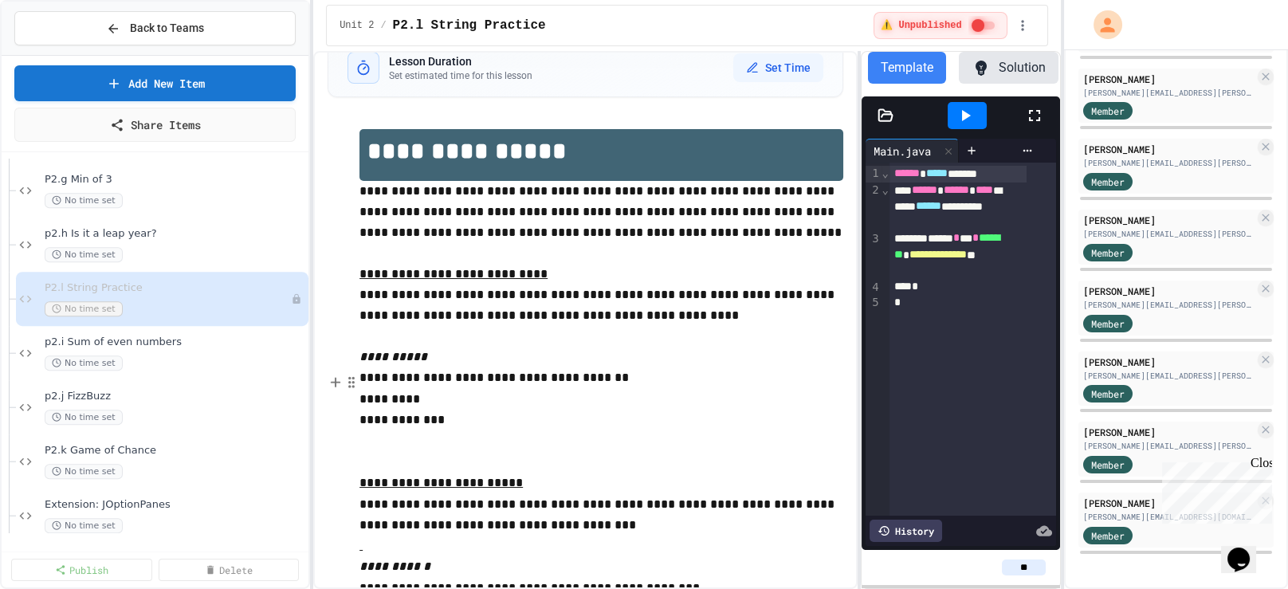
scroll to position [0, 0]
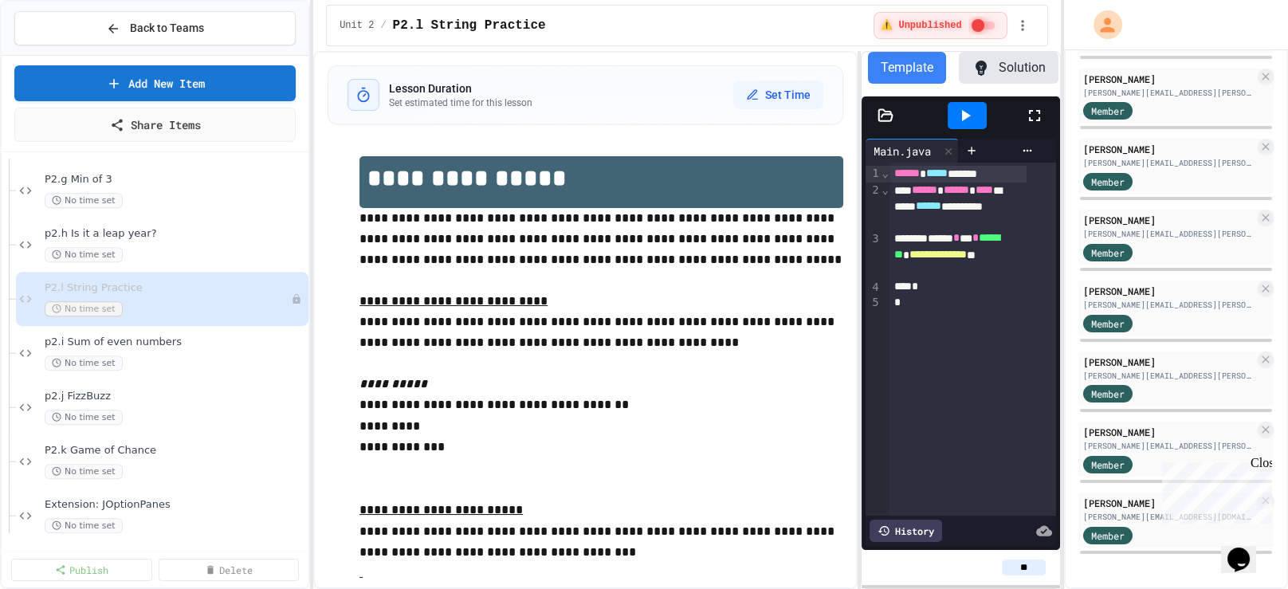
click at [479, 341] on p "**********" at bounding box center [600, 332] width 483 height 41
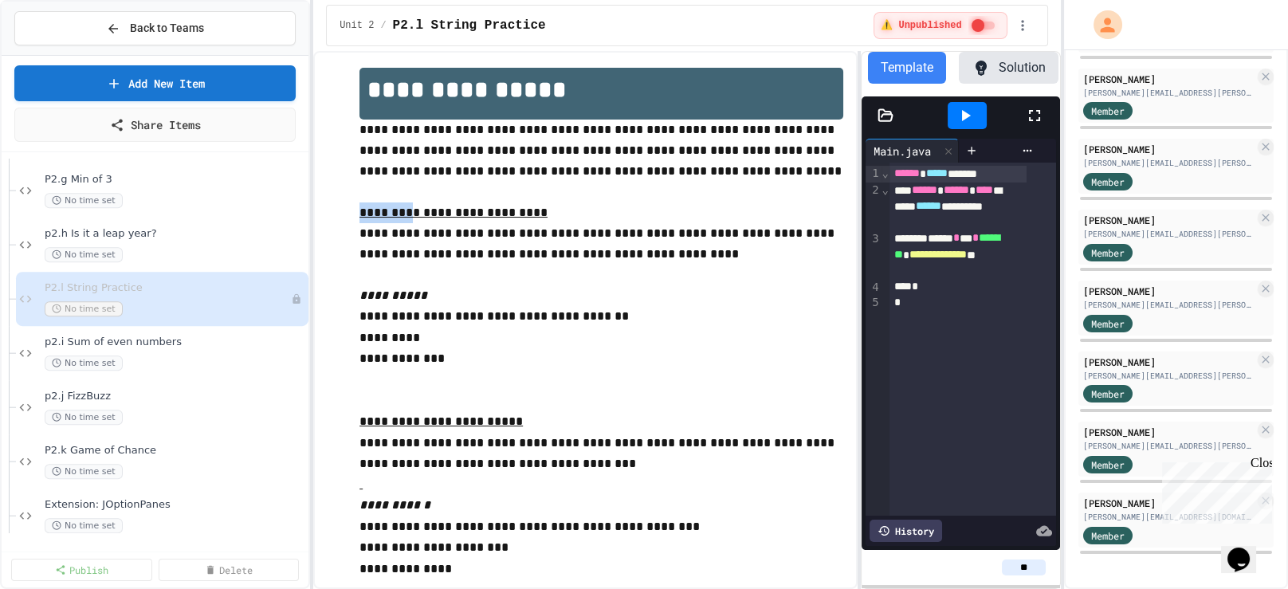
drag, startPoint x: 404, startPoint y: 235, endPoint x: 353, endPoint y: 237, distance: 51.0
click at [353, 237] on div "**********" at bounding box center [585, 513] width 515 height 922
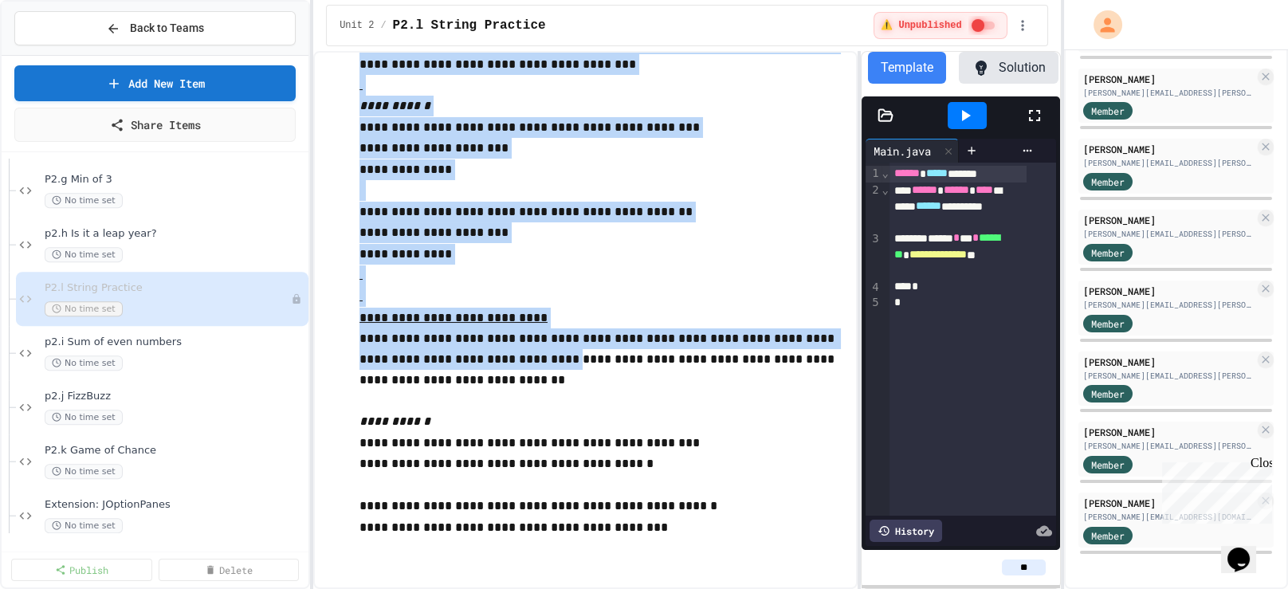
scroll to position [551, 0]
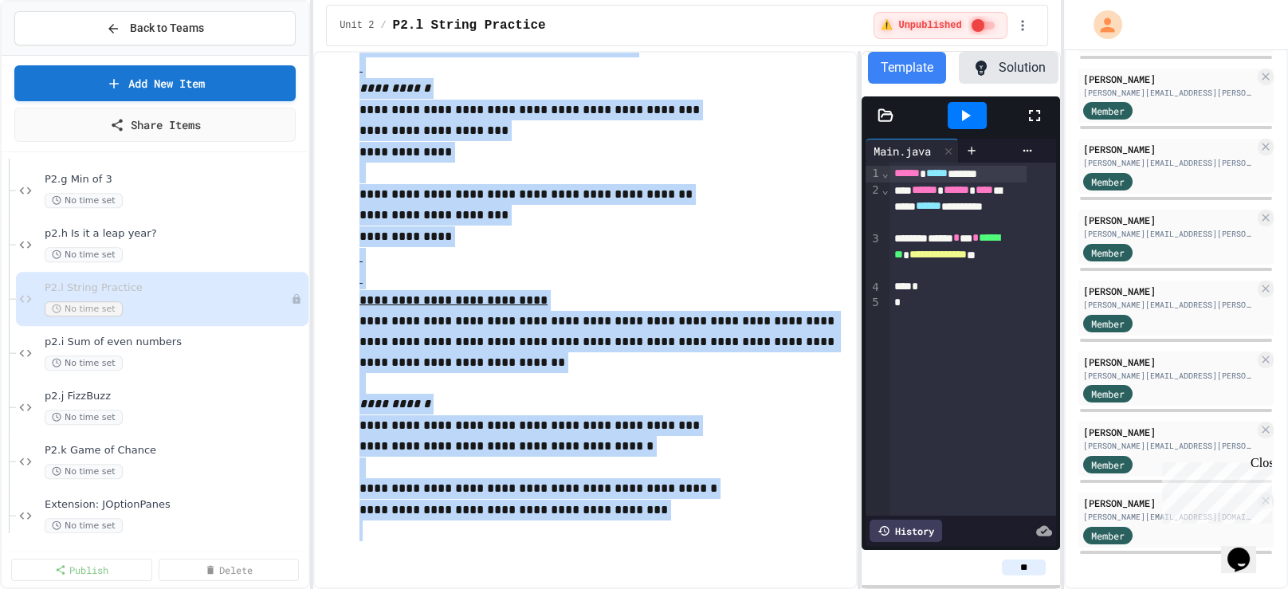
drag, startPoint x: 366, startPoint y: 275, endPoint x: 742, endPoint y: 532, distance: 455.4
click at [741, 536] on div "**********" at bounding box center [600, 96] width 483 height 890
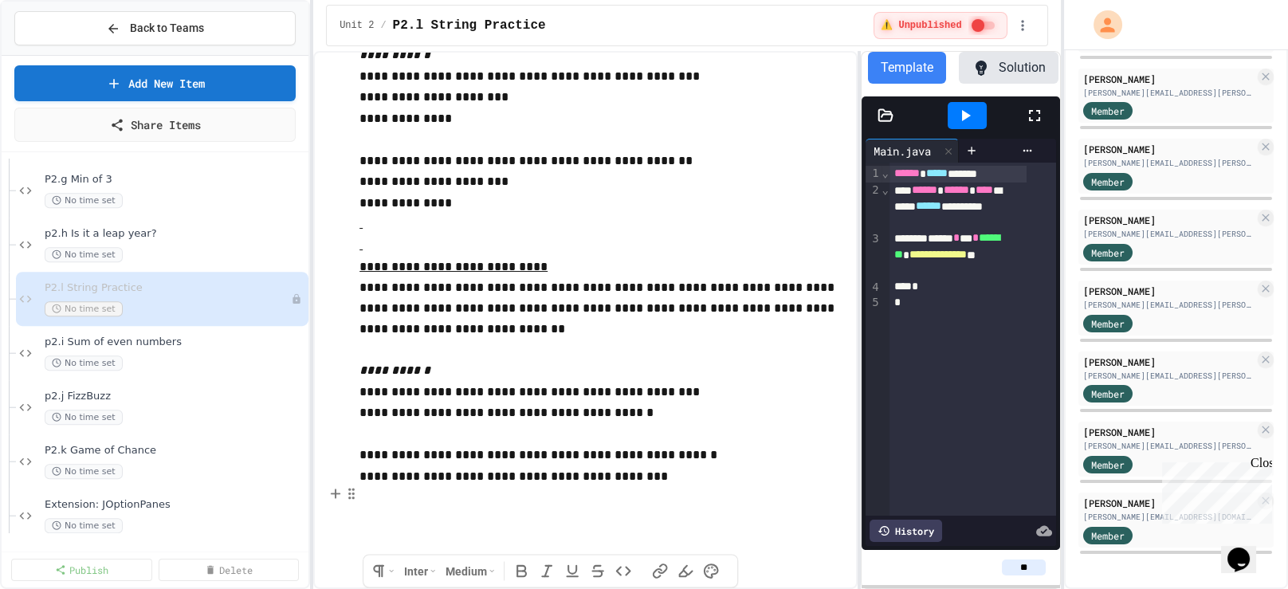
scroll to position [0, 0]
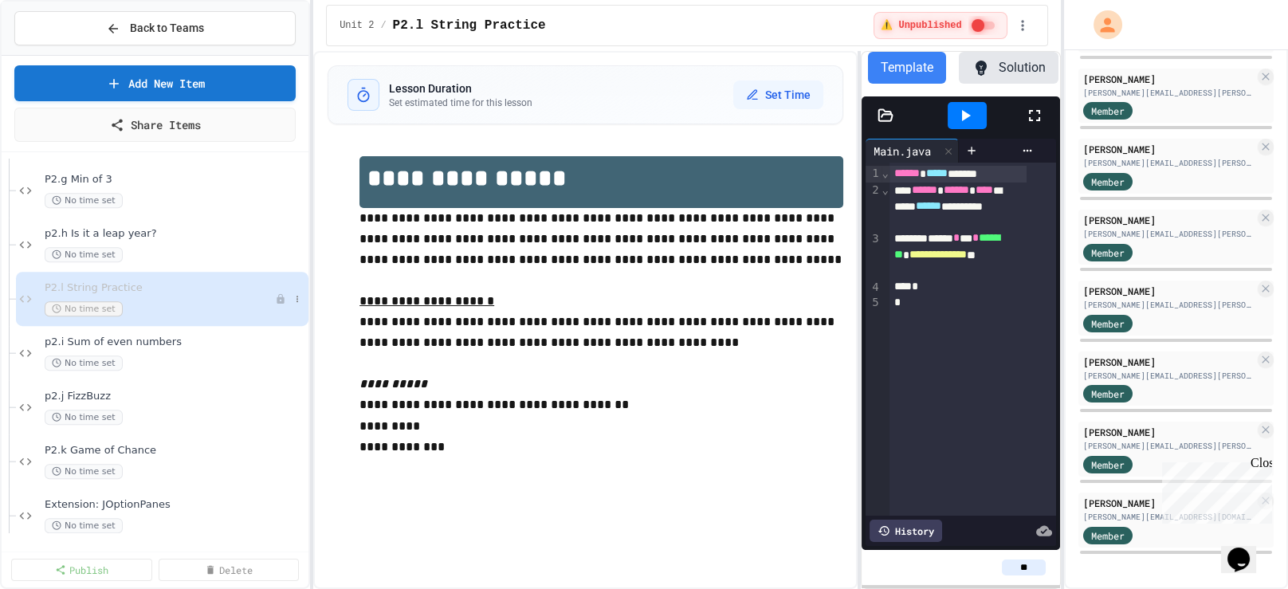
click at [277, 304] on icon at bounding box center [280, 299] width 7 height 10
click at [296, 302] on icon at bounding box center [297, 299] width 2 height 6
click at [261, 414] on button "Publish" at bounding box center [249, 400] width 123 height 29
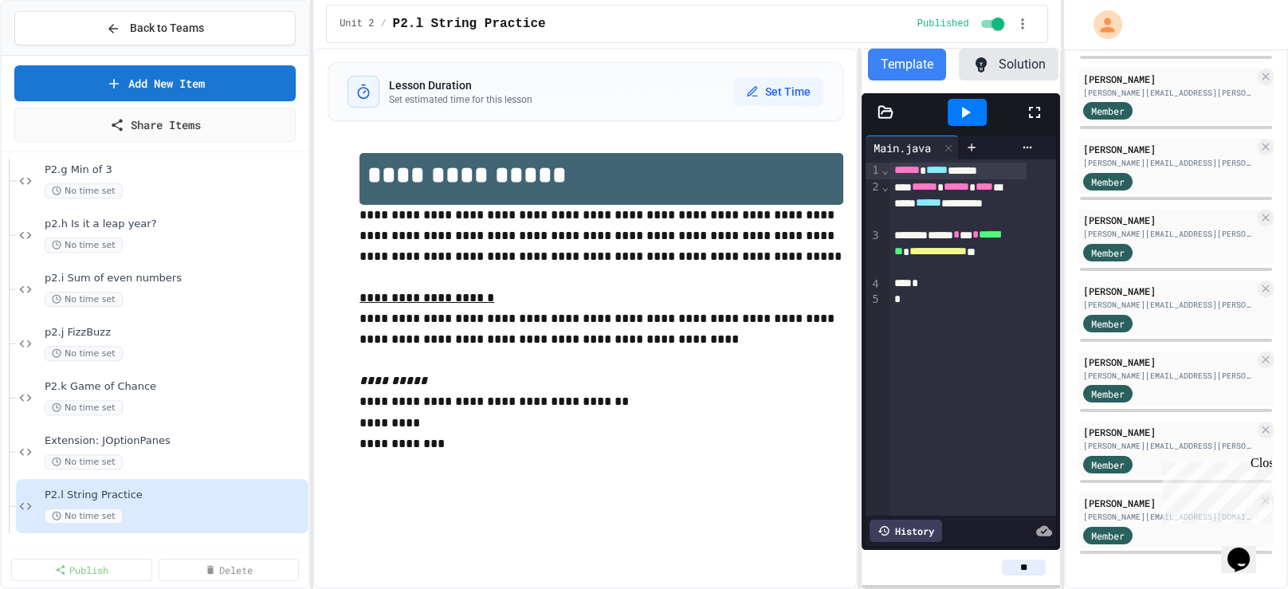
scroll to position [1975, 0]
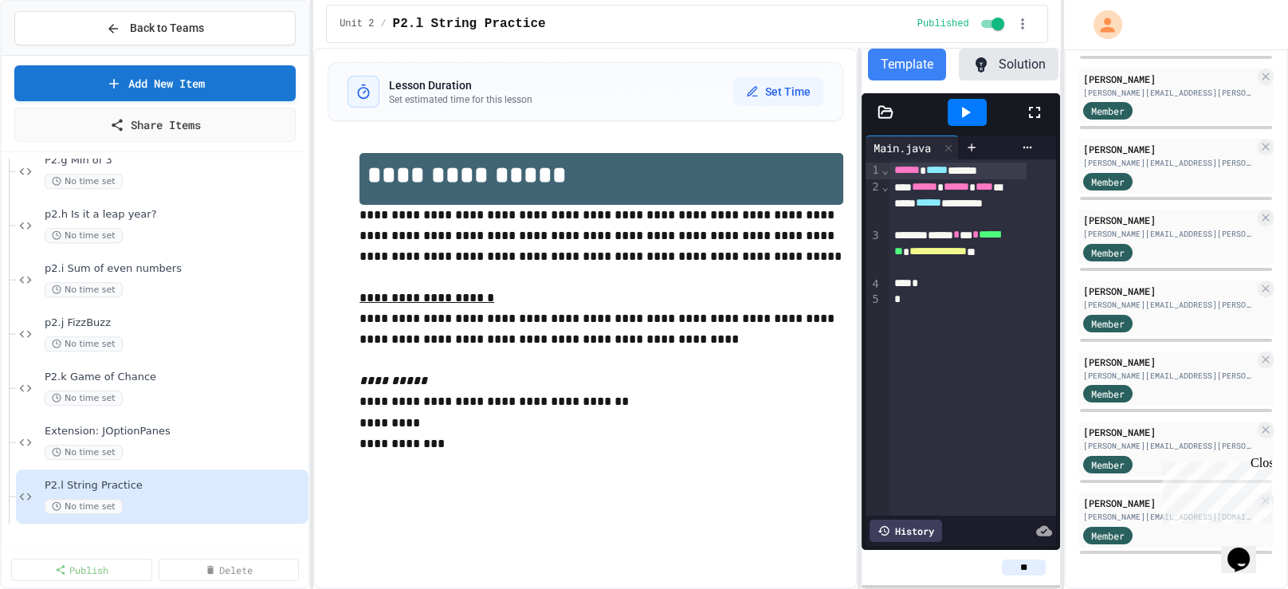
click at [582, 391] on p "**********" at bounding box center [600, 381] width 483 height 21
click at [1001, 60] on button "Solution" at bounding box center [1009, 65] width 100 height 32
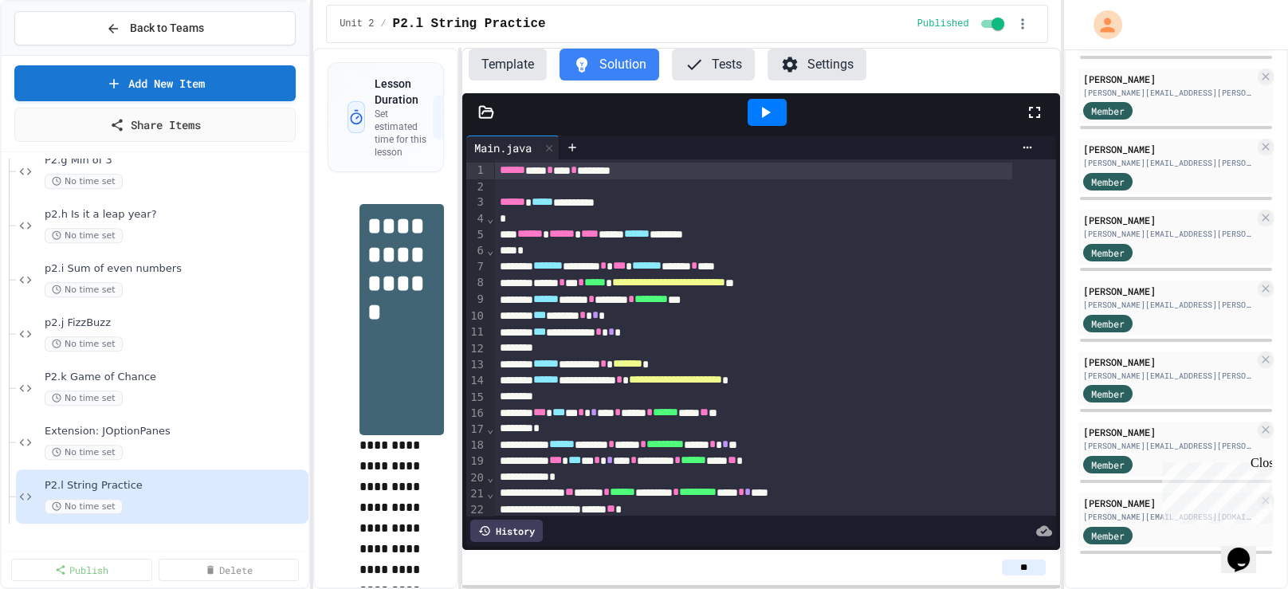
click at [461, 334] on div "**********" at bounding box center [686, 318] width 747 height 541
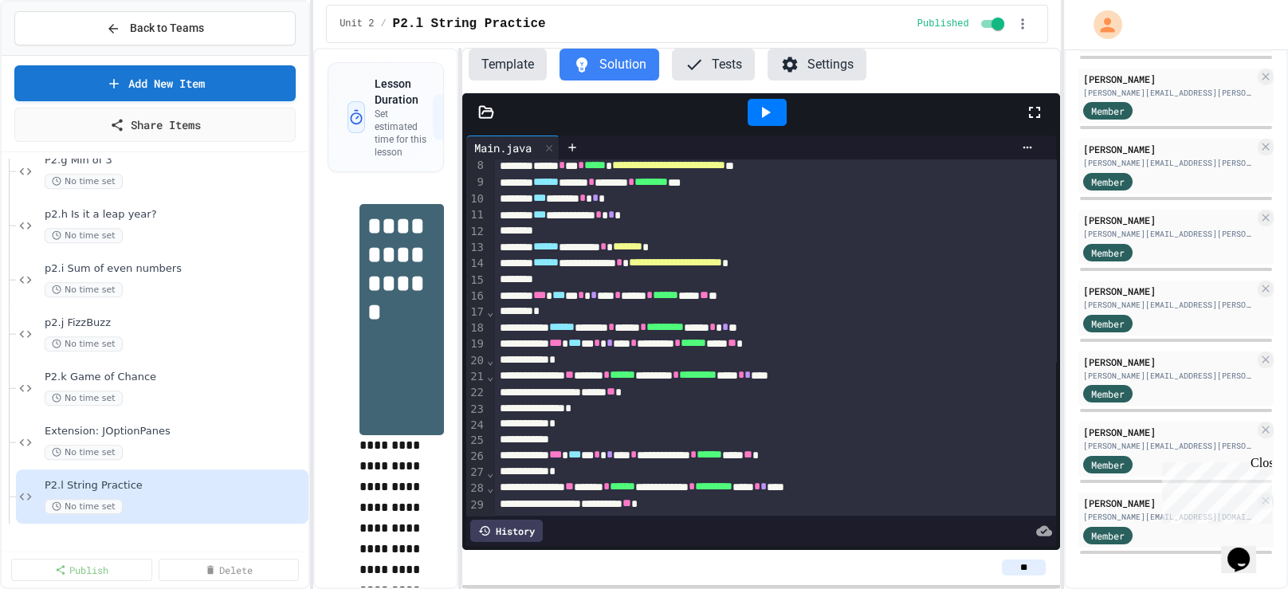
scroll to position [0, 0]
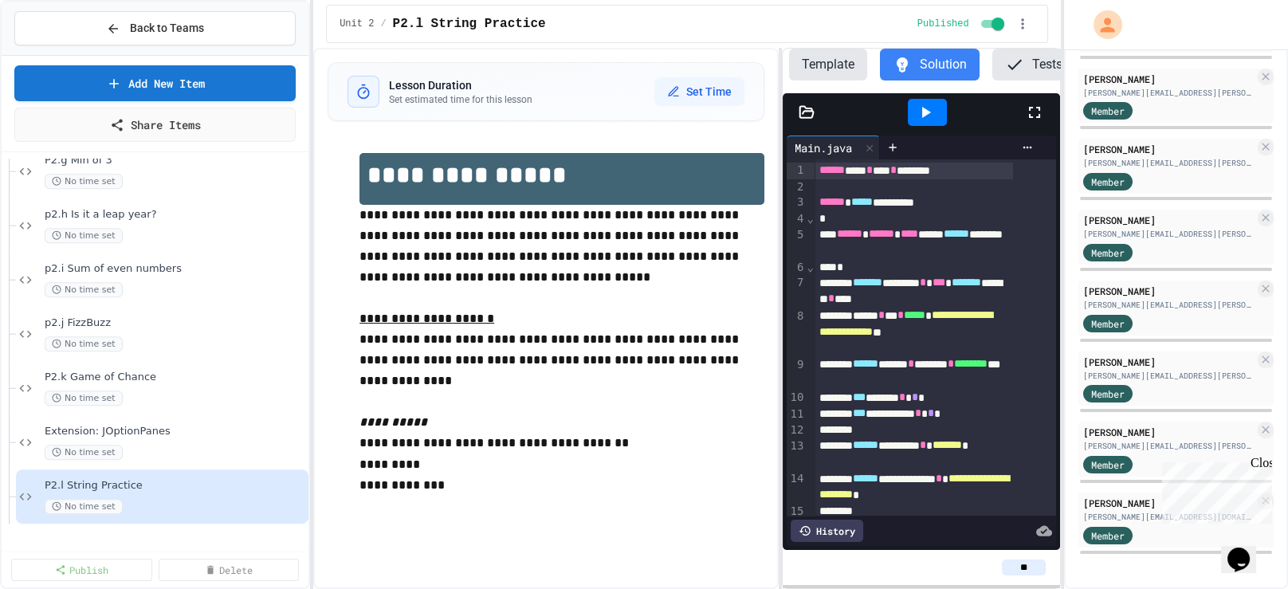
click at [786, 338] on div "**********" at bounding box center [686, 318] width 747 height 541
click at [807, 69] on button "Template" at bounding box center [828, 65] width 78 height 32
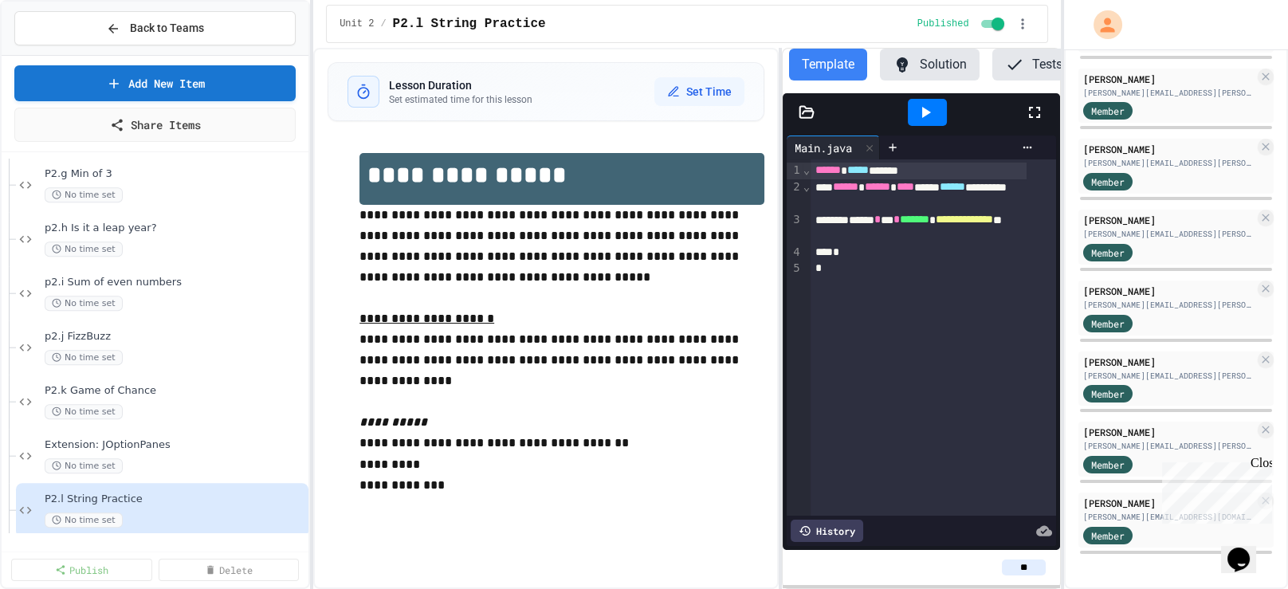
scroll to position [1975, 0]
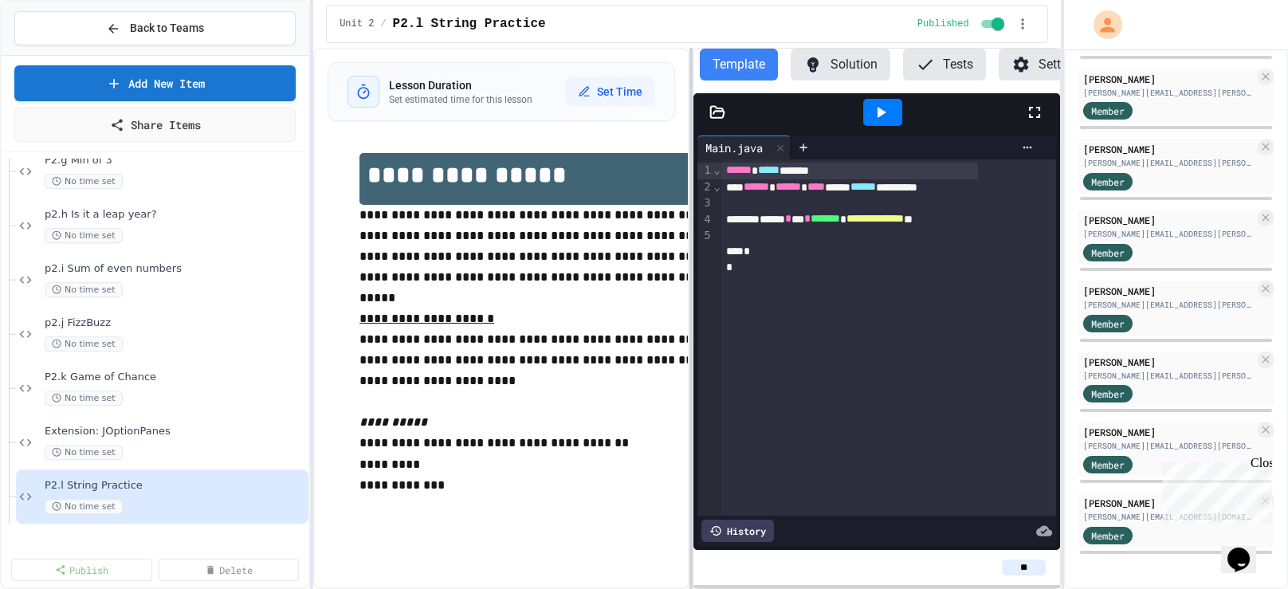
click at [623, 312] on div "**********" at bounding box center [686, 318] width 747 height 541
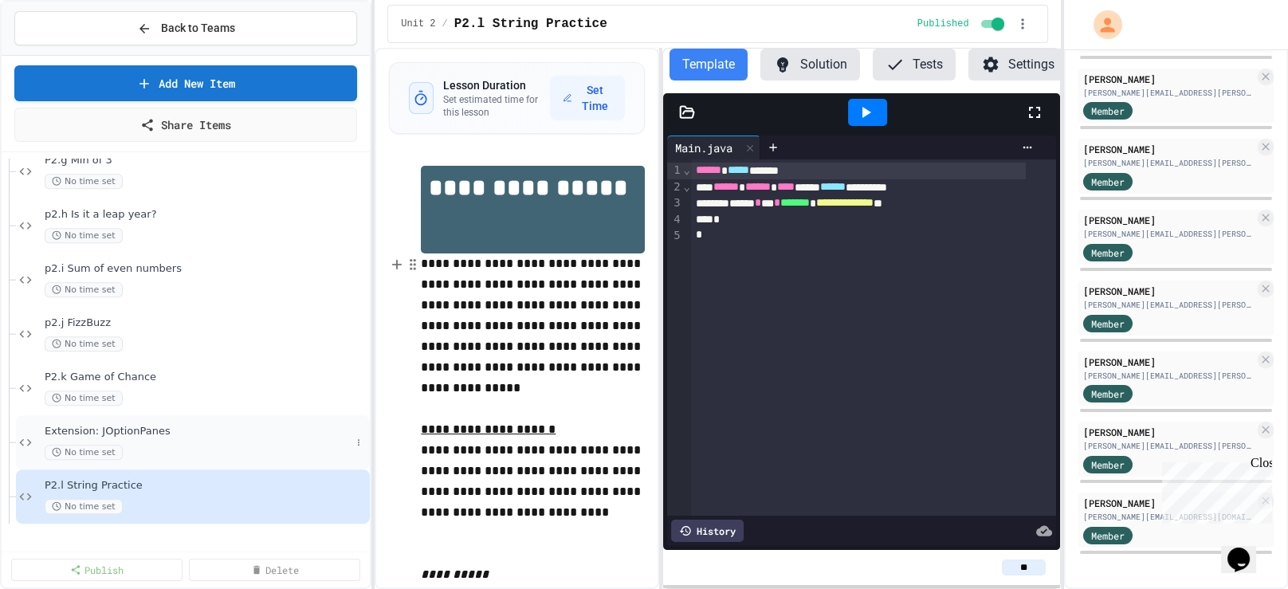
click at [190, 438] on span "Extension: JOptionPanes" at bounding box center [198, 432] width 306 height 14
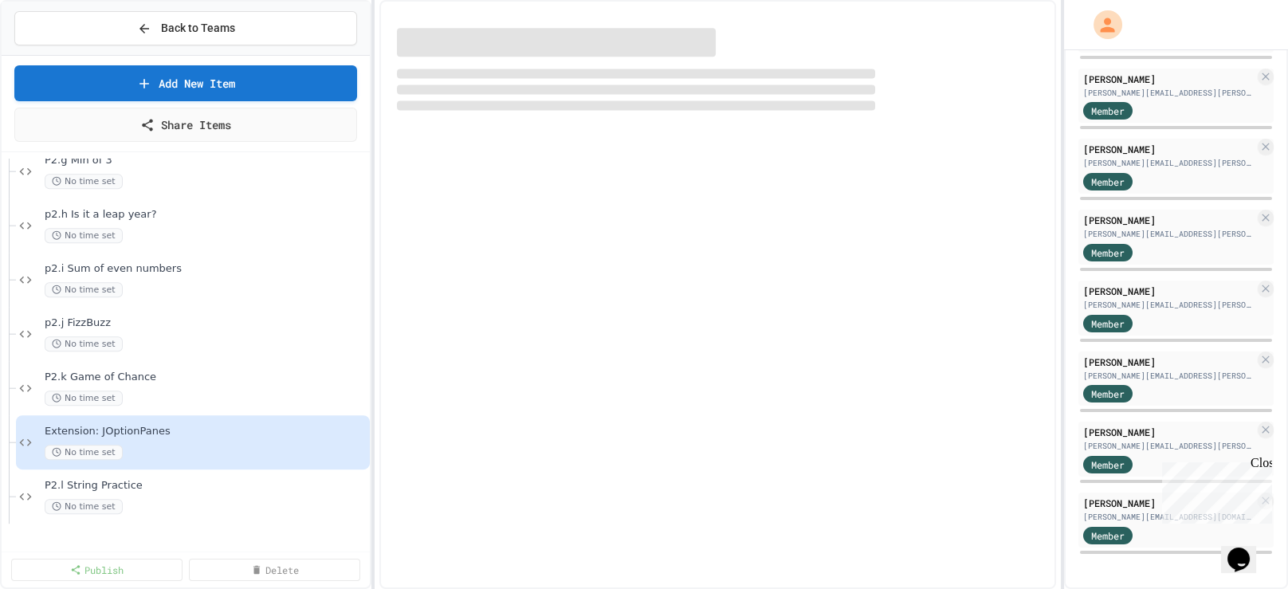
scroll to position [1956, 0]
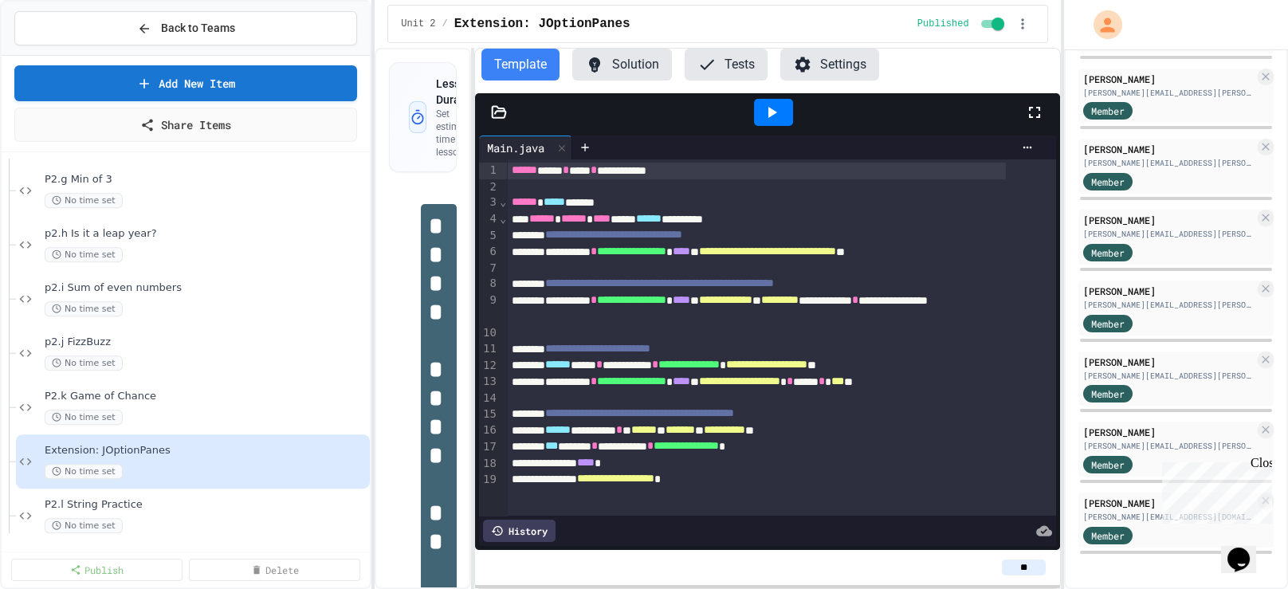
click at [450, 290] on div "**********" at bounding box center [717, 318] width 685 height 541
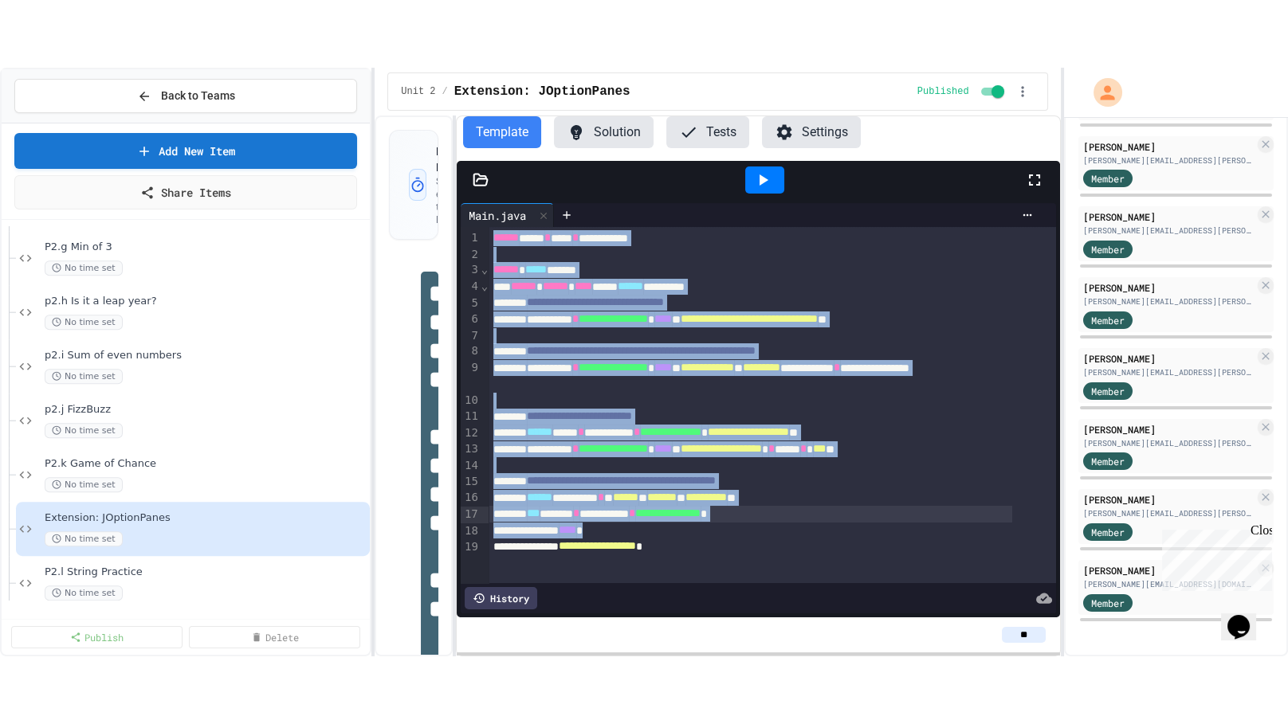
scroll to position [436, 0]
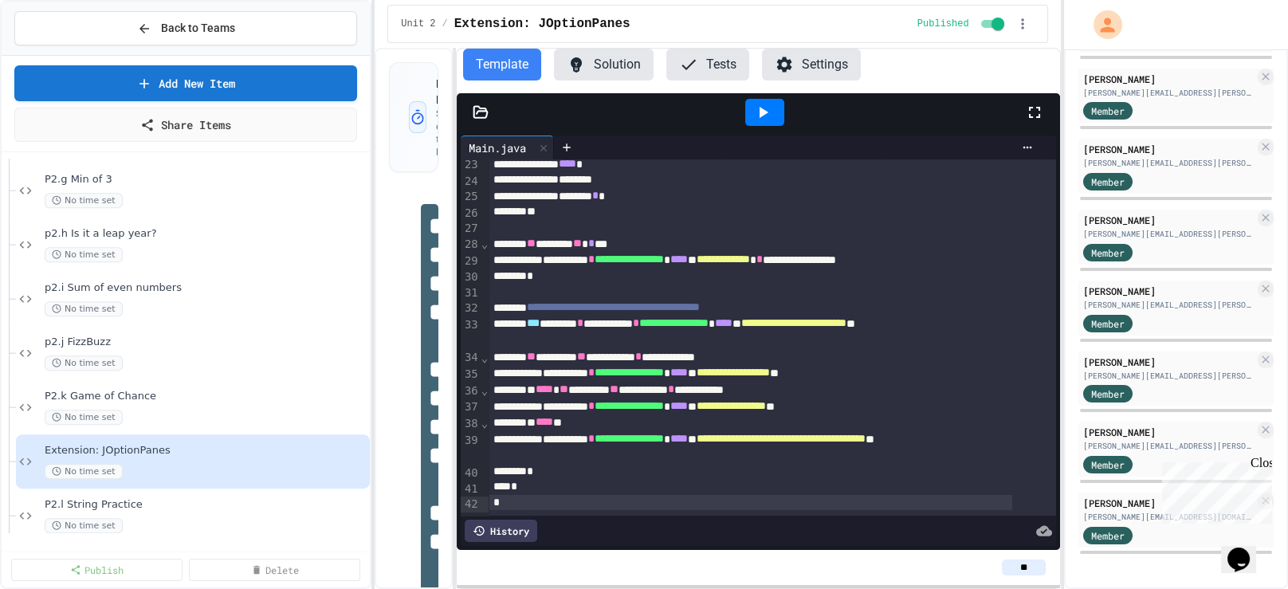
drag, startPoint x: 490, startPoint y: 186, endPoint x: 744, endPoint y: 540, distance: 435.2
click at [744, 520] on div "**********" at bounding box center [758, 352] width 595 height 387
click at [761, 126] on div at bounding box center [764, 112] width 39 height 27
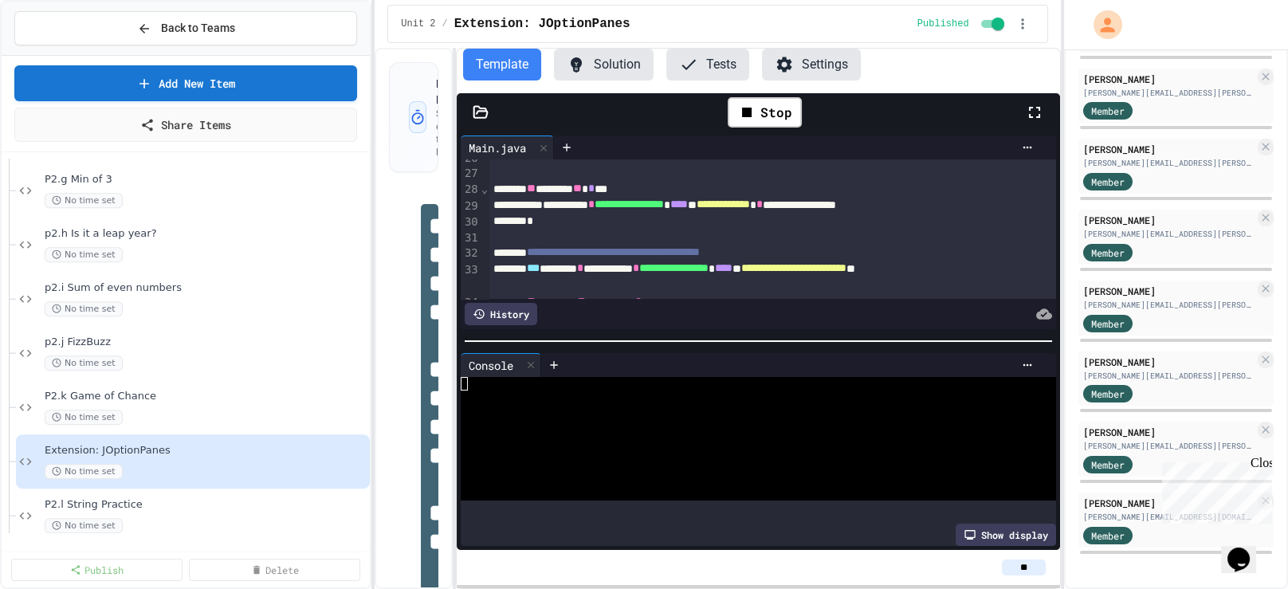
click at [1030, 122] on icon at bounding box center [1034, 112] width 19 height 19
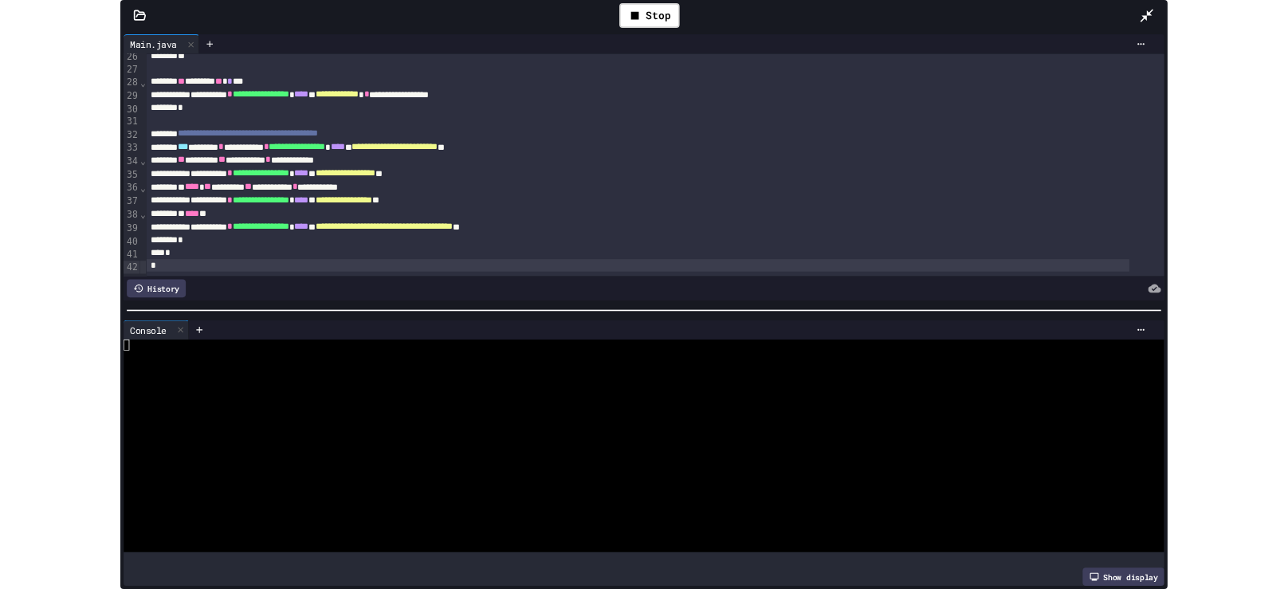
scroll to position [1839, 0]
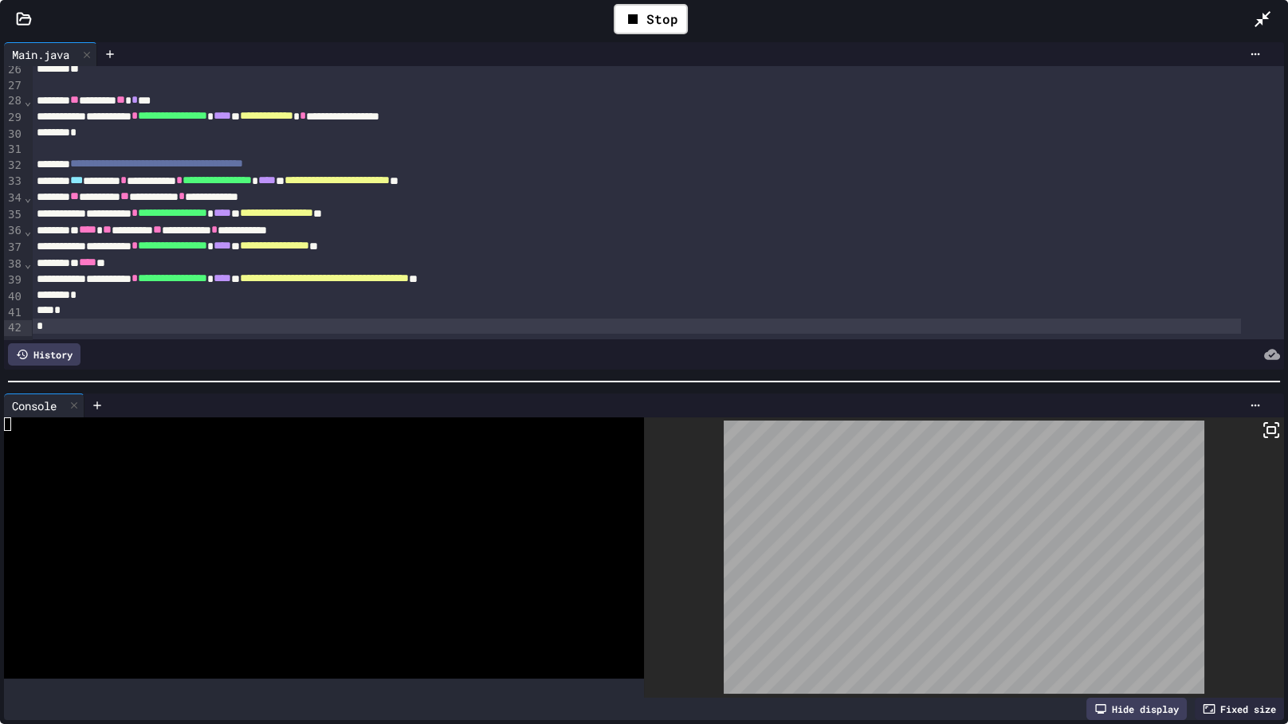
click at [1265, 20] on icon at bounding box center [1262, 19] width 19 height 19
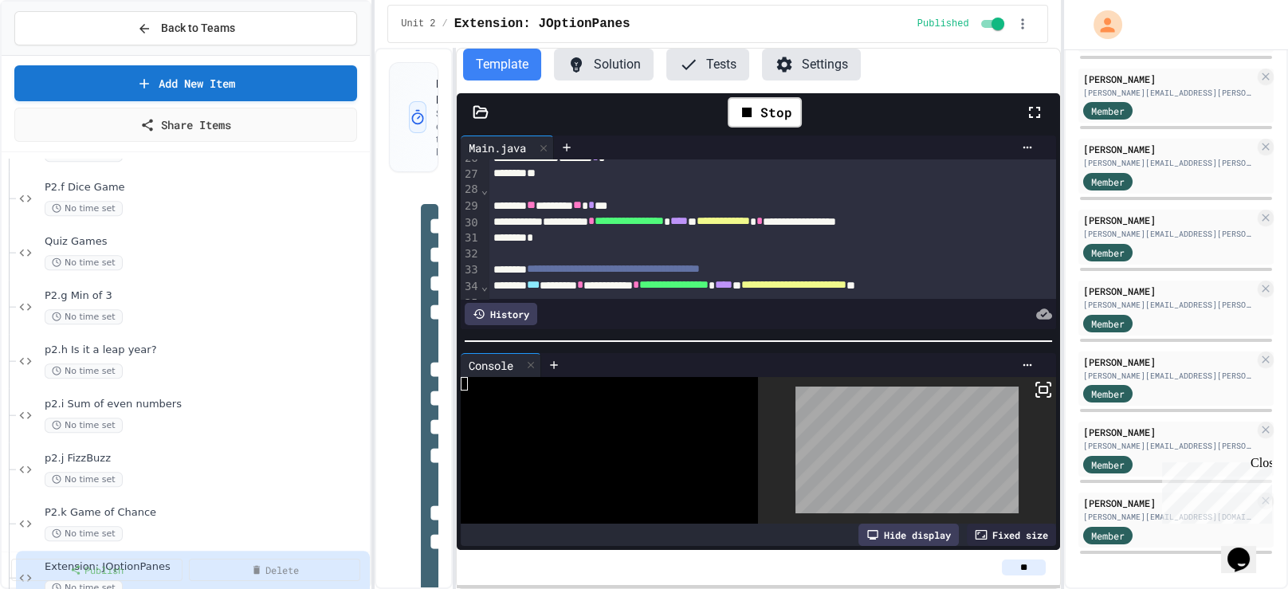
scroll to position [435, 0]
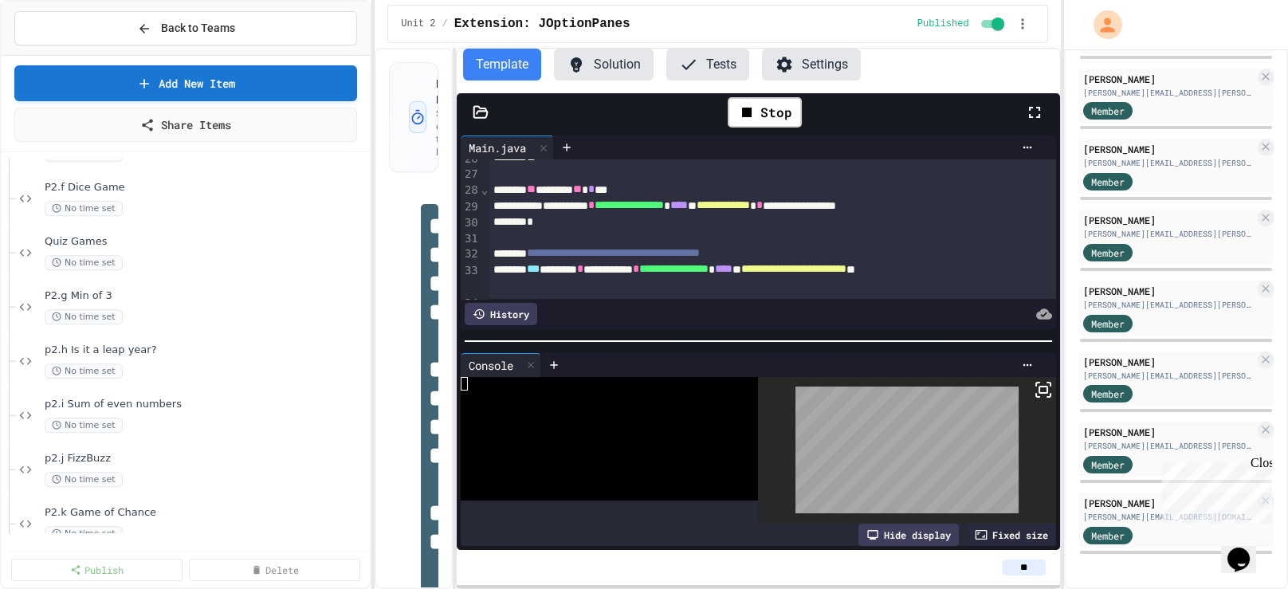
drag, startPoint x: 1266, startPoint y: 465, endPoint x: 1368, endPoint y: 858, distance: 405.4
click at [1266, 465] on div "Close" at bounding box center [1260, 466] width 20 height 20
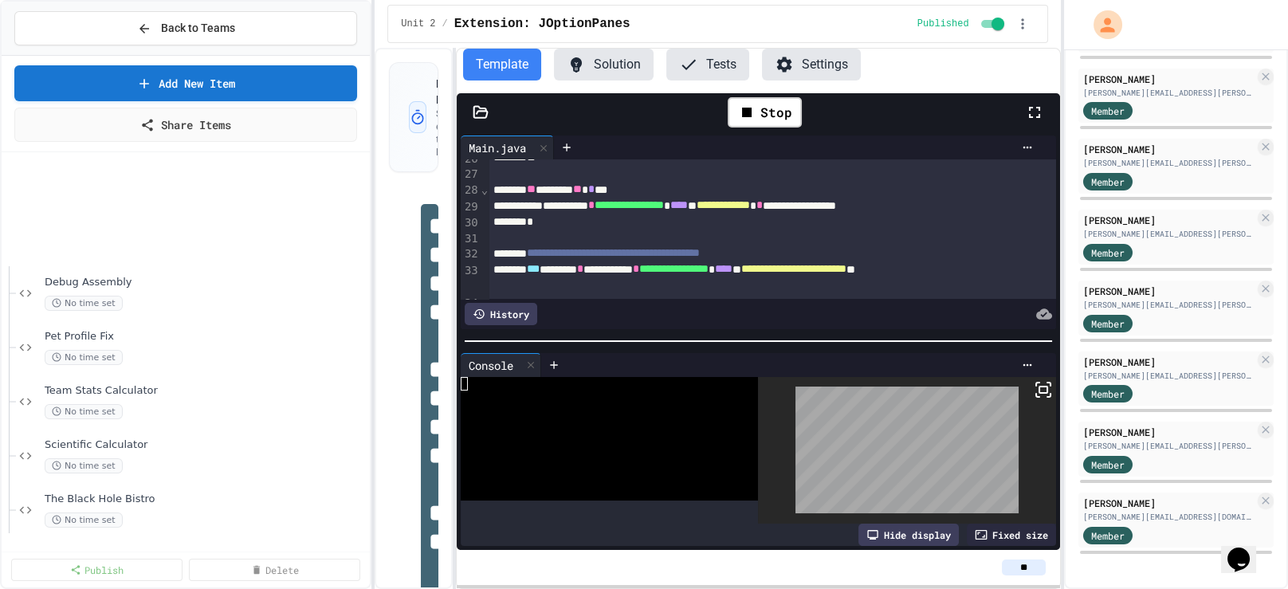
scroll to position [0, 0]
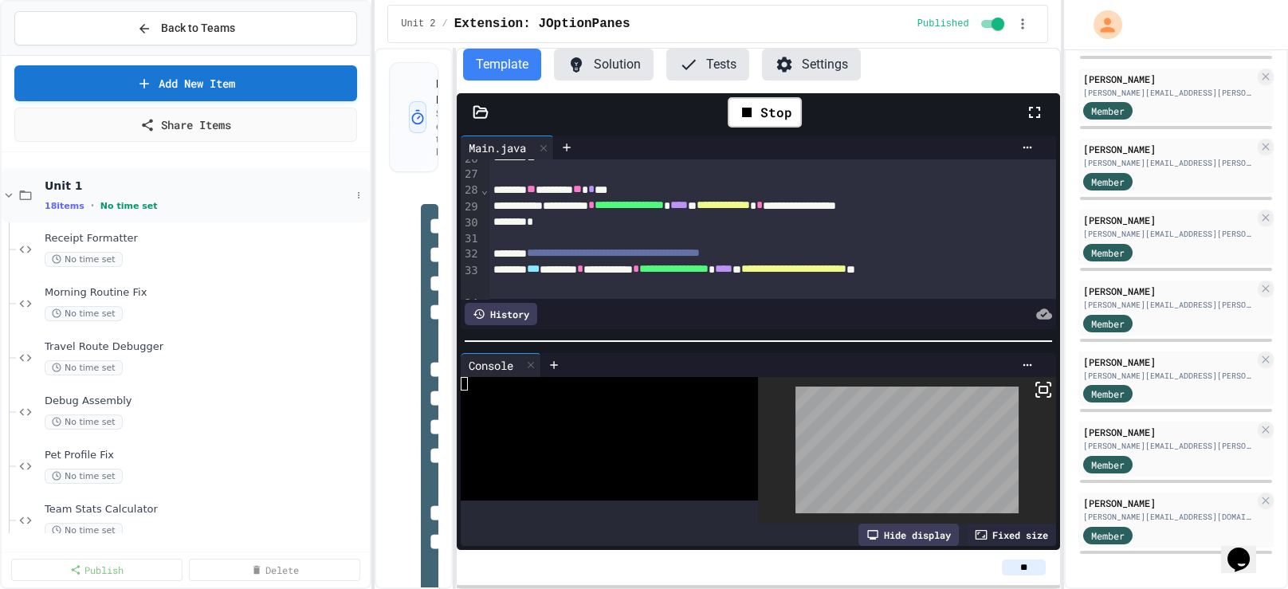
click at [16, 202] on icon at bounding box center [25, 195] width 19 height 14
click at [12, 255] on icon at bounding box center [9, 249] width 14 height 14
